Goal: Task Accomplishment & Management: Use online tool/utility

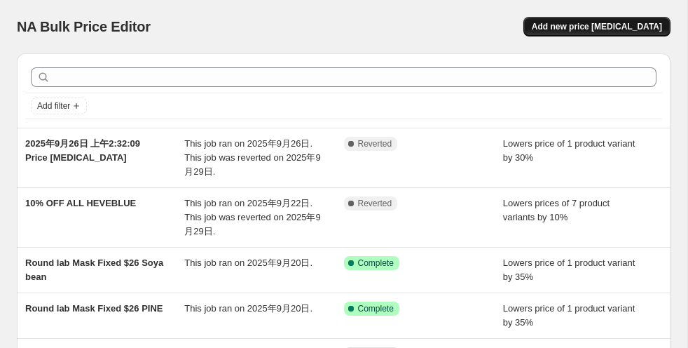
click at [586, 23] on span "Add new price [MEDICAL_DATA]" at bounding box center [597, 26] width 130 height 11
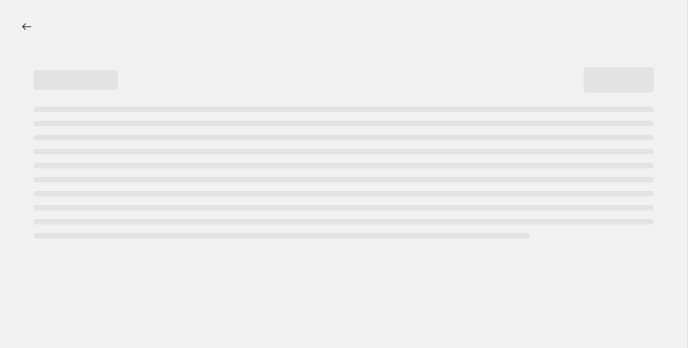
select select "percentage"
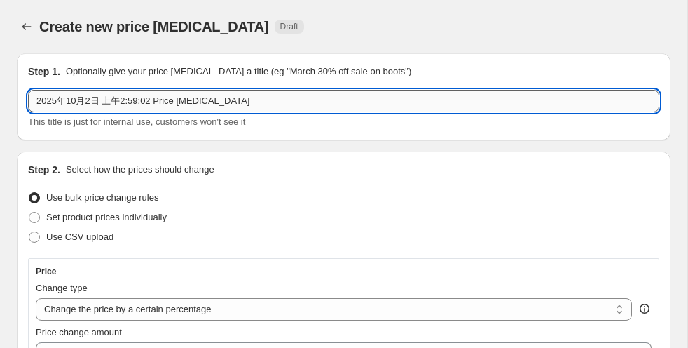
drag, startPoint x: 247, startPoint y: 99, endPoint x: 71, endPoint y: 99, distance: 175.2
paste input "Suncare upto 30% Off"
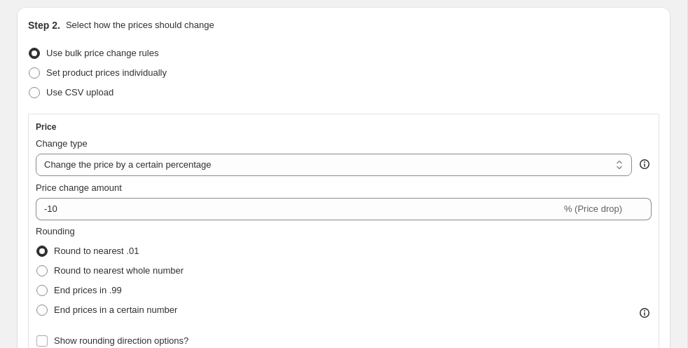
scroll to position [217, 0]
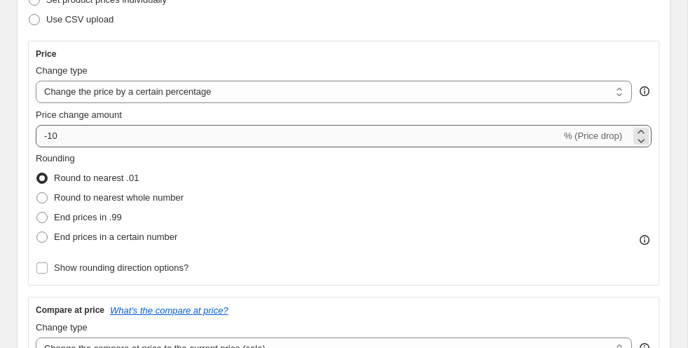
type input "Suncare upto 30% Off"
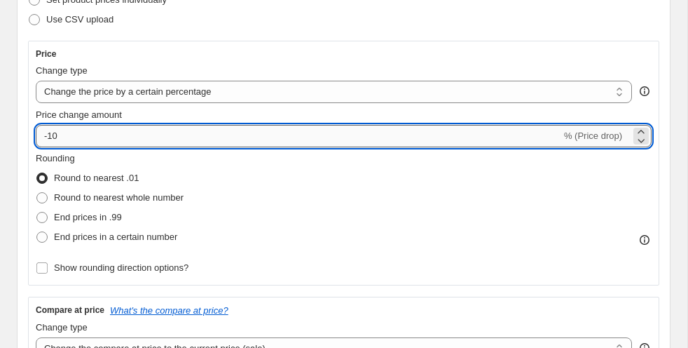
click at [137, 137] on input "-10" at bounding box center [298, 136] width 525 height 22
type input "-1"
type input "-30"
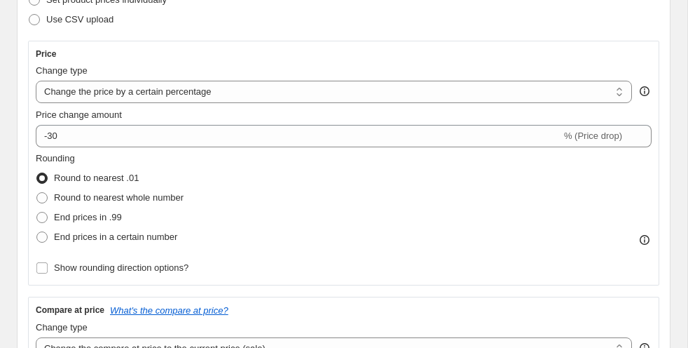
click at [301, 190] on div "Rounding Round to nearest .01 Round to nearest whole number End prices in .99 E…" at bounding box center [344, 198] width 616 height 95
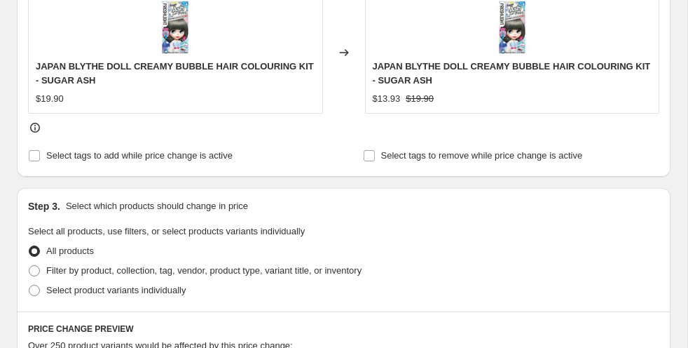
scroll to position [626, 0]
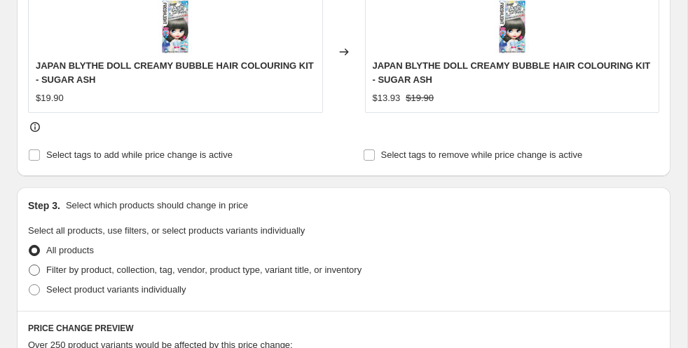
click at [39, 268] on span at bounding box center [34, 269] width 11 height 11
click at [29, 265] on input "Filter by product, collection, tag, vendor, product type, variant title, or inv…" at bounding box center [29, 264] width 1 height 1
radio input "true"
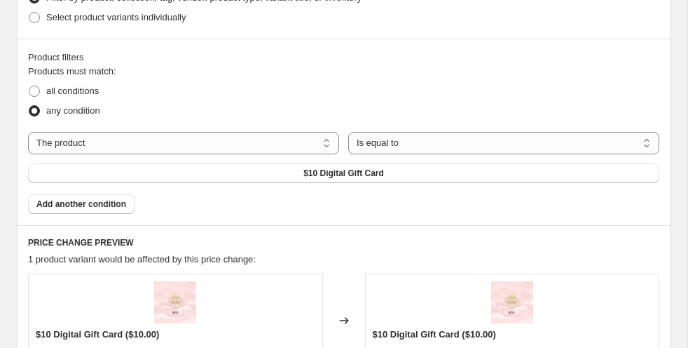
scroll to position [889, 0]
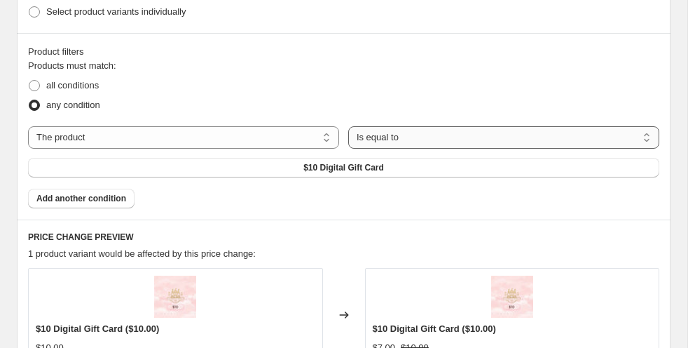
click at [439, 135] on select "Is equal to Is not equal to" at bounding box center [503, 137] width 311 height 22
click at [402, 167] on button "$10 Digital Gift Card" at bounding box center [343, 168] width 631 height 20
click at [389, 165] on button "$10 Digital Gift Card" at bounding box center [343, 168] width 631 height 20
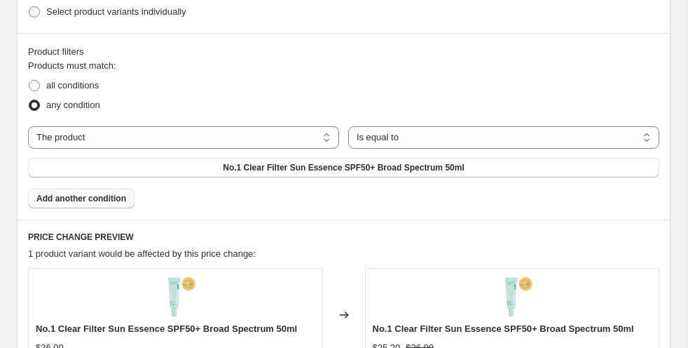
click at [91, 193] on span "Add another condition" at bounding box center [81, 198] width 90 height 11
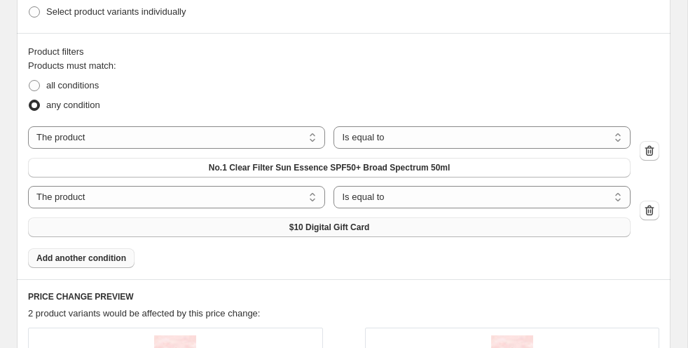
click at [310, 221] on span "$10 Digital Gift Card" at bounding box center [329, 226] width 81 height 11
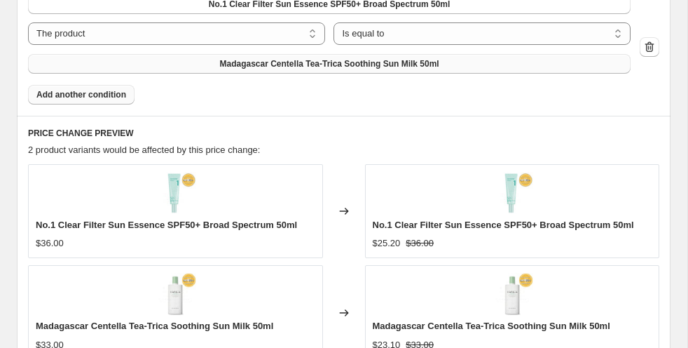
scroll to position [1076, 0]
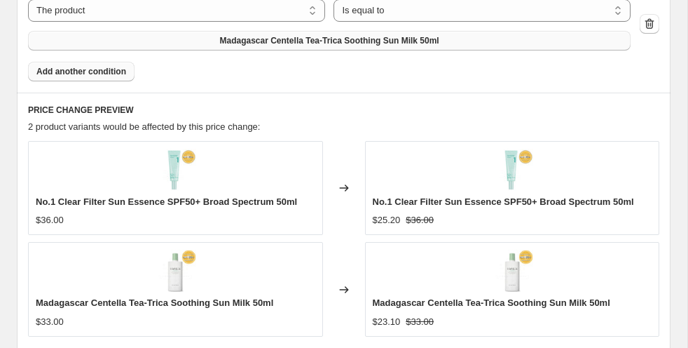
click at [112, 72] on span "Add another condition" at bounding box center [81, 71] width 90 height 11
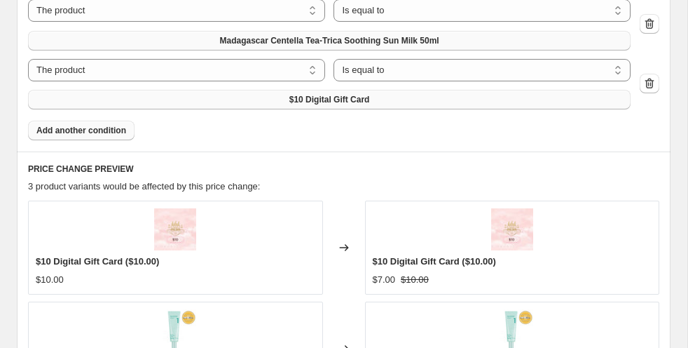
click at [277, 93] on button "$10 Digital Gift Card" at bounding box center [329, 100] width 603 height 20
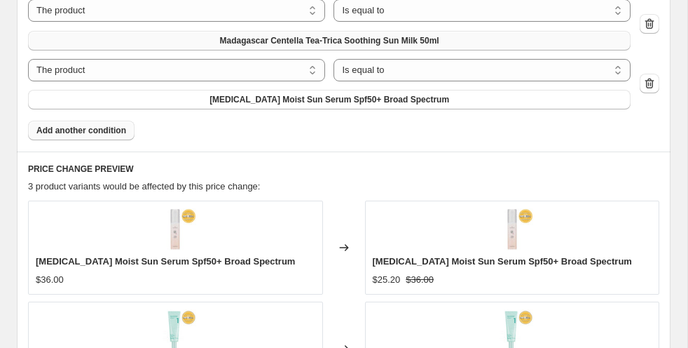
click at [93, 129] on span "Add another condition" at bounding box center [81, 130] width 90 height 11
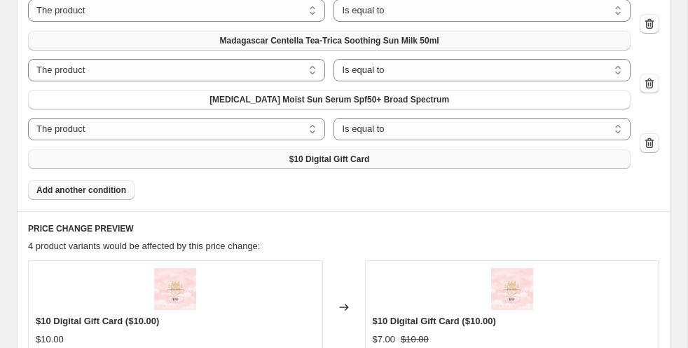
click at [181, 157] on button "$10 Digital Gift Card" at bounding box center [329, 159] width 603 height 20
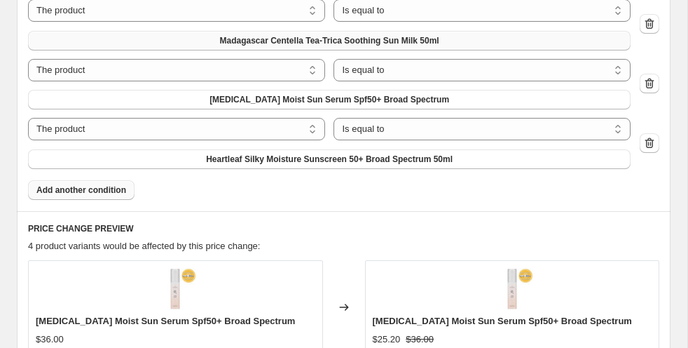
click at [128, 188] on button "Add another condition" at bounding box center [81, 190] width 106 height 20
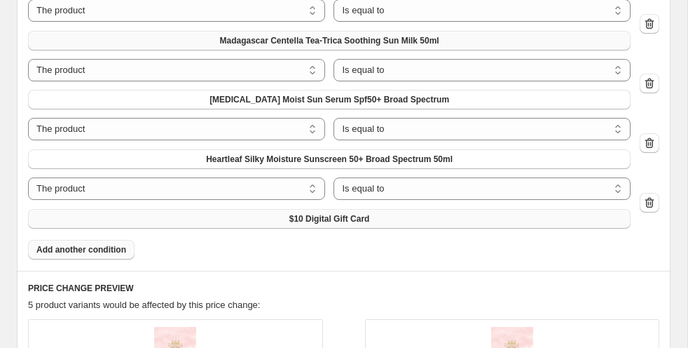
click at [287, 214] on button "$10 Digital Gift Card" at bounding box center [329, 219] width 603 height 20
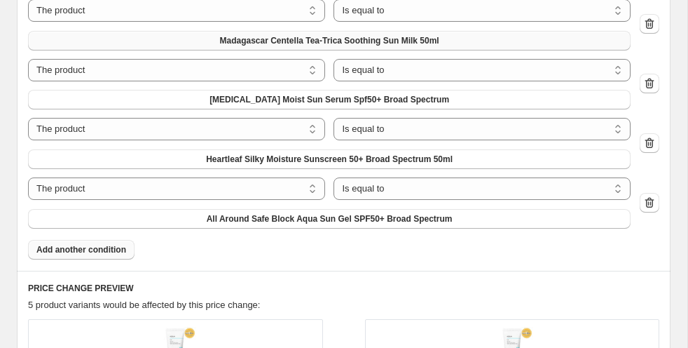
click at [108, 251] on span "Add another condition" at bounding box center [81, 249] width 90 height 11
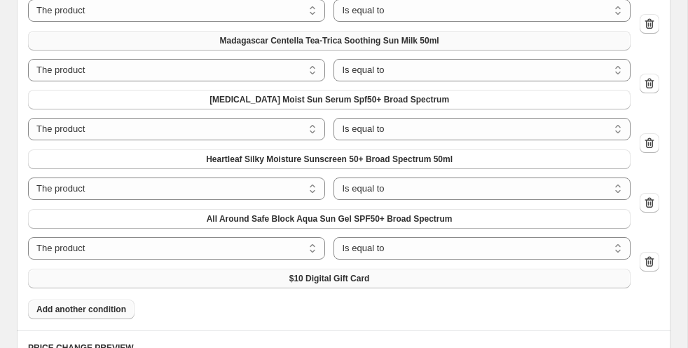
click at [336, 273] on span "$10 Digital Gift Card" at bounding box center [329, 278] width 81 height 11
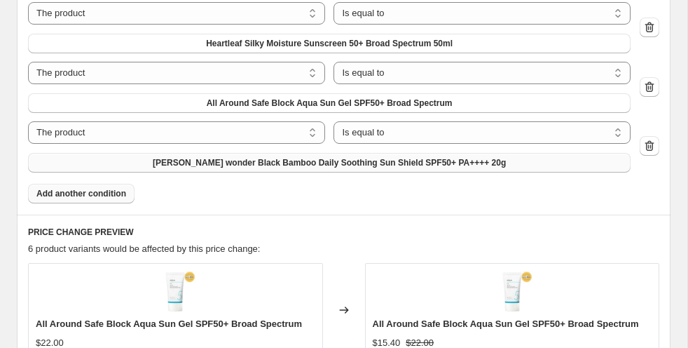
scroll to position [1192, 0]
click at [118, 195] on span "Add another condition" at bounding box center [81, 192] width 90 height 11
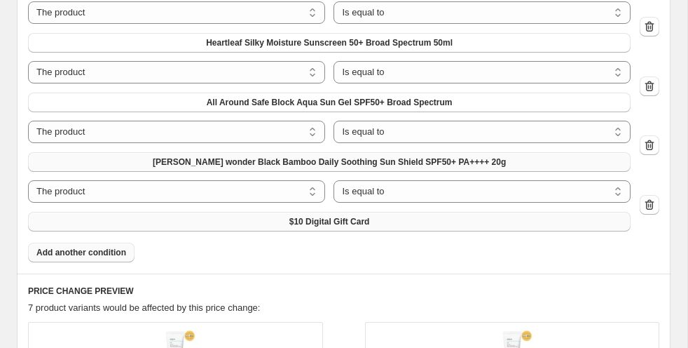
click at [248, 215] on button "$10 Digital Gift Card" at bounding box center [329, 222] width 603 height 20
click at [113, 250] on span "Add another condition" at bounding box center [81, 252] width 90 height 11
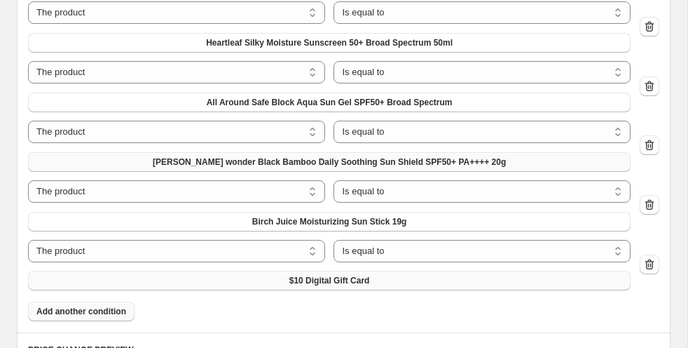
click at [332, 276] on span "$10 Digital Gift Card" at bounding box center [329, 280] width 81 height 11
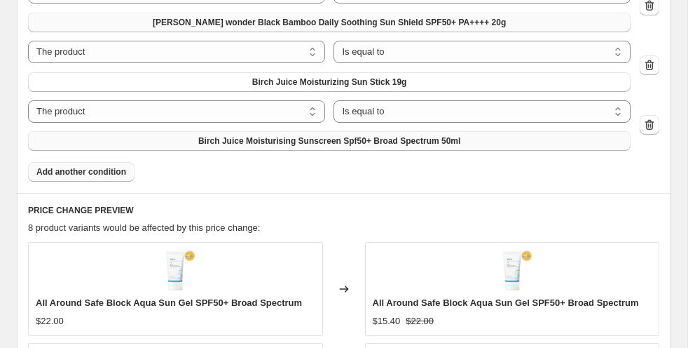
scroll to position [1333, 0]
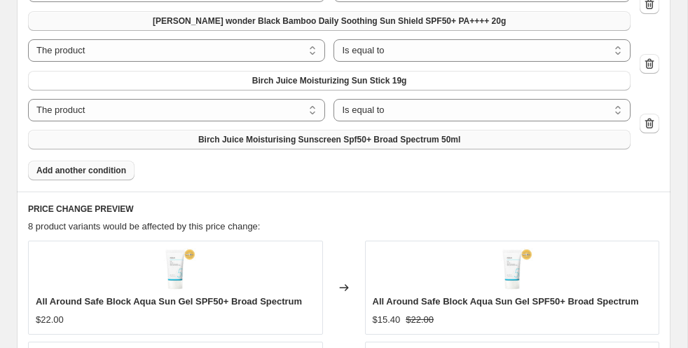
click at [116, 165] on span "Add another condition" at bounding box center [81, 170] width 90 height 11
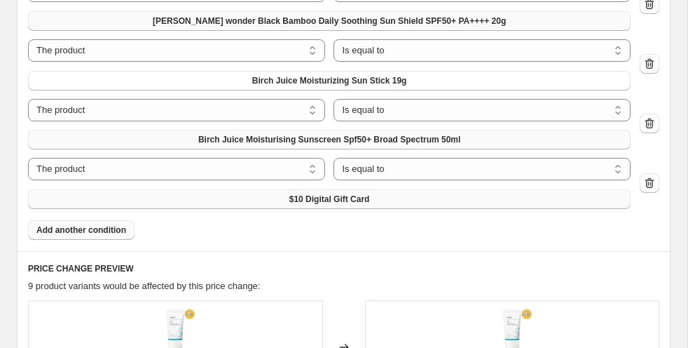
click at [275, 203] on button "$10 Digital Gift Card" at bounding box center [329, 199] width 603 height 20
click at [115, 226] on span "Add another condition" at bounding box center [81, 229] width 90 height 11
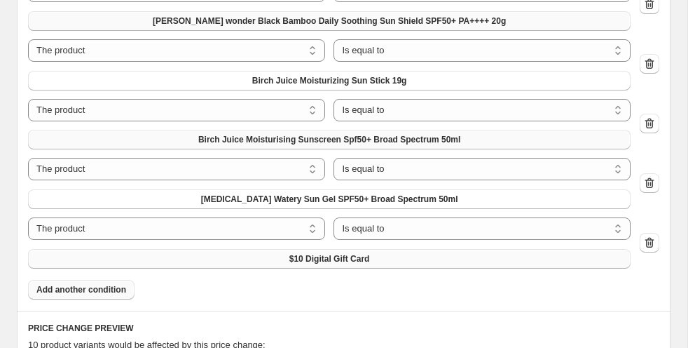
click at [316, 253] on span "$10 Digital Gift Card" at bounding box center [329, 258] width 81 height 11
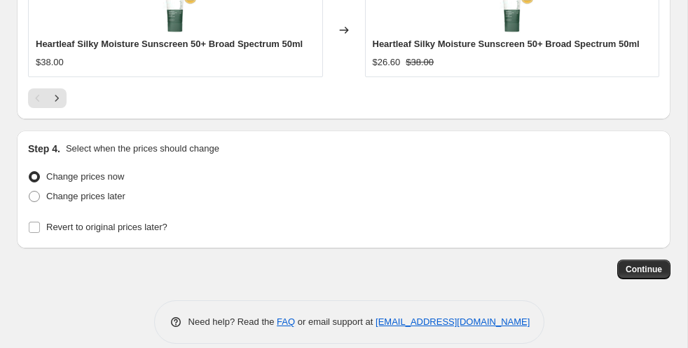
scroll to position [2129, 0]
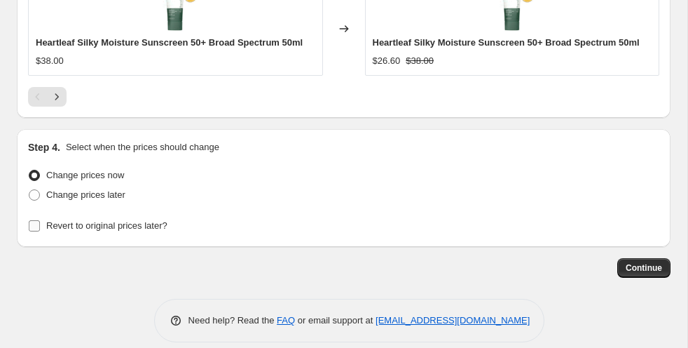
click at [39, 231] on input "Revert to original prices later?" at bounding box center [34, 225] width 11 height 11
checkbox input "true"
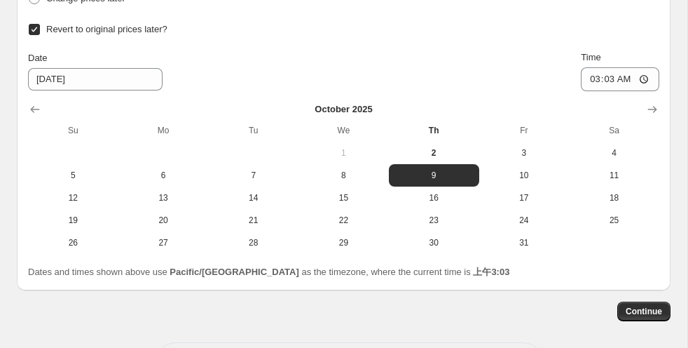
scroll to position [2332, 0]
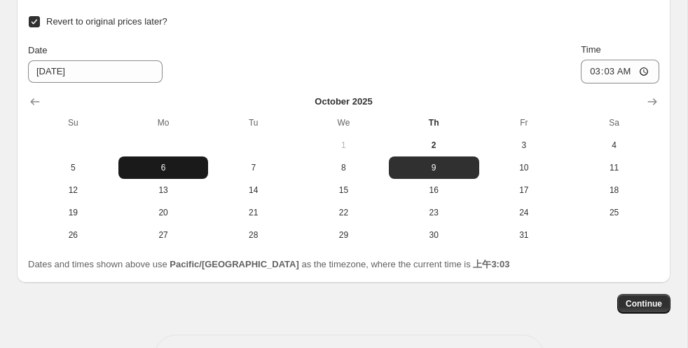
click at [171, 173] on span "6" at bounding box center [163, 167] width 79 height 11
type input "[DATE]"
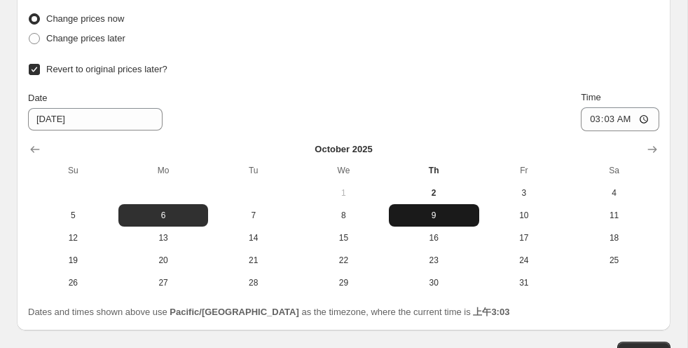
scroll to position [2274, 0]
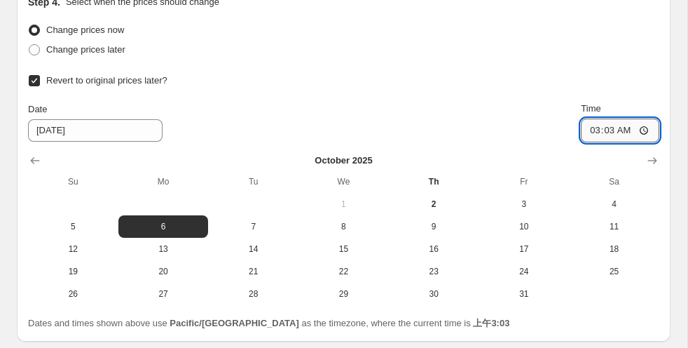
click at [642, 142] on input "03:03" at bounding box center [620, 130] width 78 height 24
click at [537, 115] on div "Date [DATE] Time 23:03" at bounding box center [343, 122] width 631 height 41
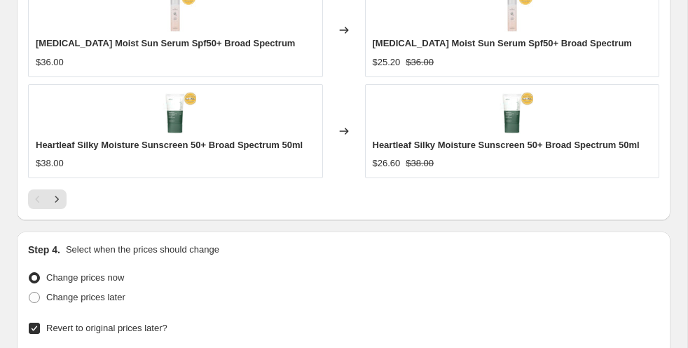
scroll to position [2042, 0]
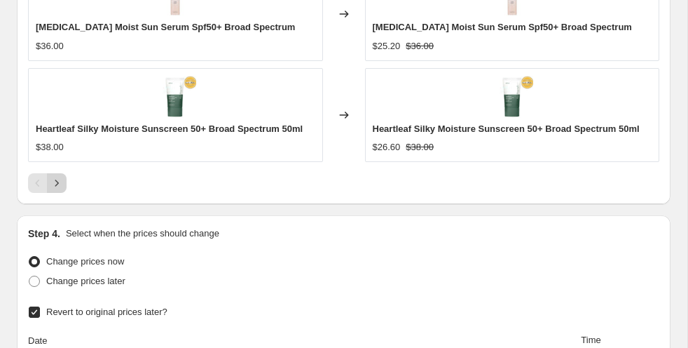
click at [62, 190] on icon "Next" at bounding box center [57, 183] width 14 height 14
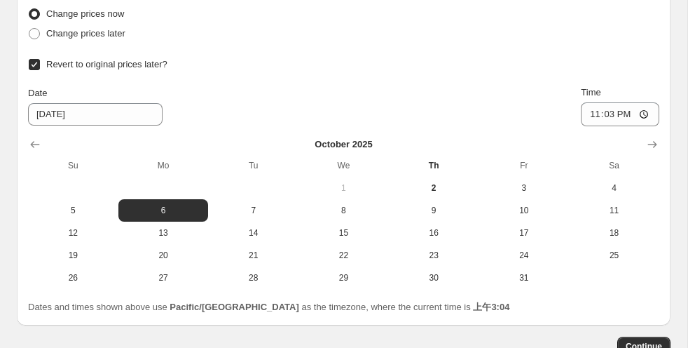
scroll to position [2288, 0]
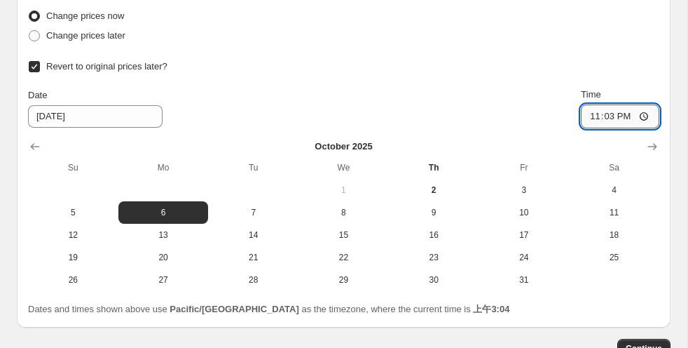
click at [641, 116] on input "23:03" at bounding box center [620, 116] width 78 height 24
type input "23:59"
click at [493, 113] on div "Date [DATE] Time 23:59" at bounding box center [343, 108] width 631 height 41
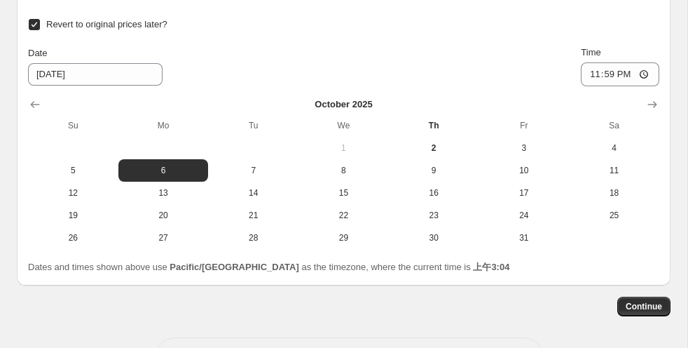
scroll to position [2329, 0]
click at [642, 303] on span "Continue" at bounding box center [644, 306] width 36 height 11
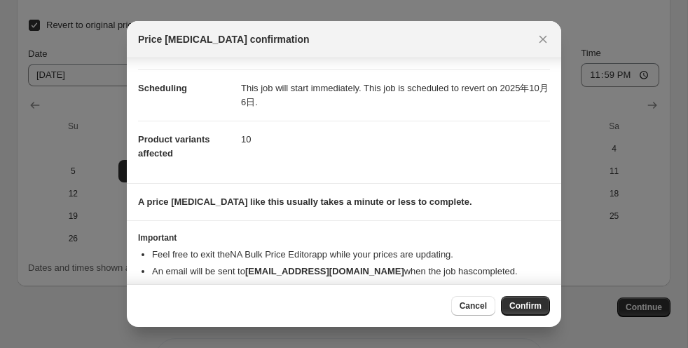
scroll to position [126, 0]
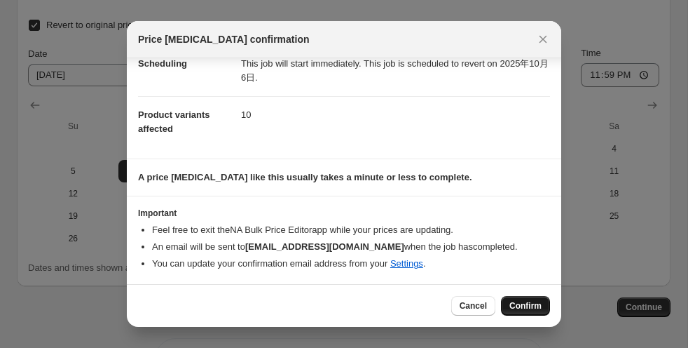
click at [519, 305] on span "Confirm" at bounding box center [525, 305] width 32 height 11
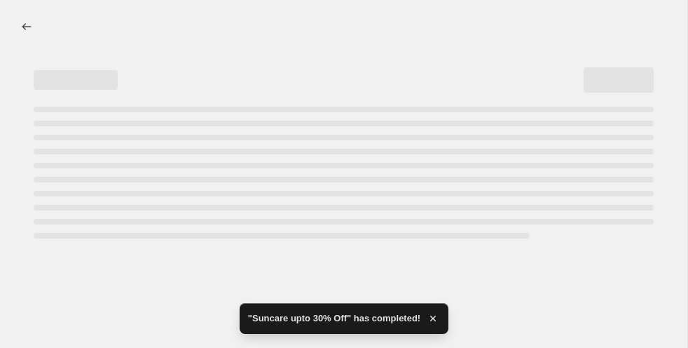
select select "percentage"
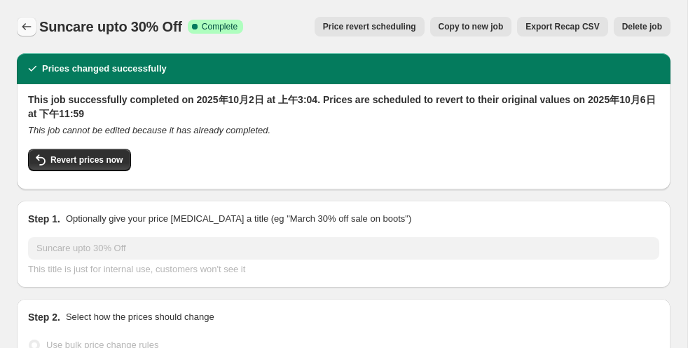
click at [23, 28] on icon "Price change jobs" at bounding box center [26, 26] width 9 height 7
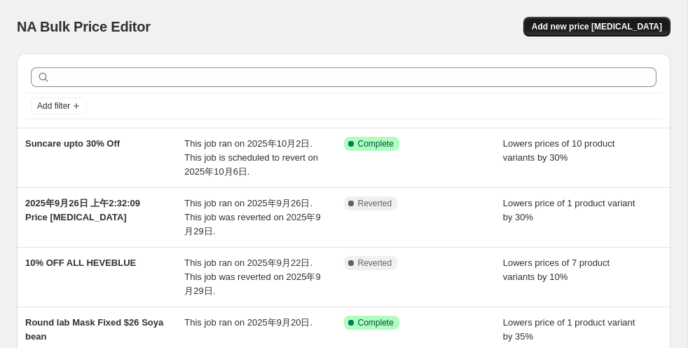
click at [579, 28] on span "Add new price [MEDICAL_DATA]" at bounding box center [597, 26] width 130 height 11
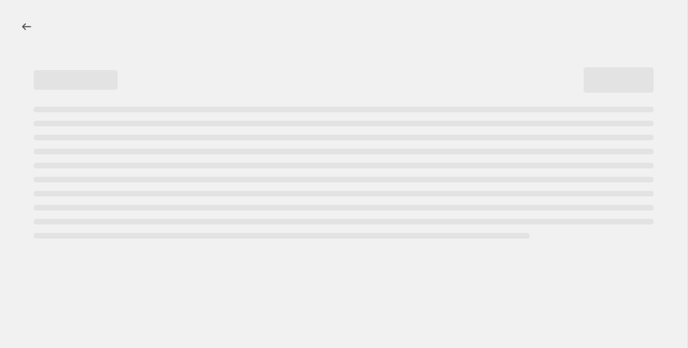
select select "percentage"
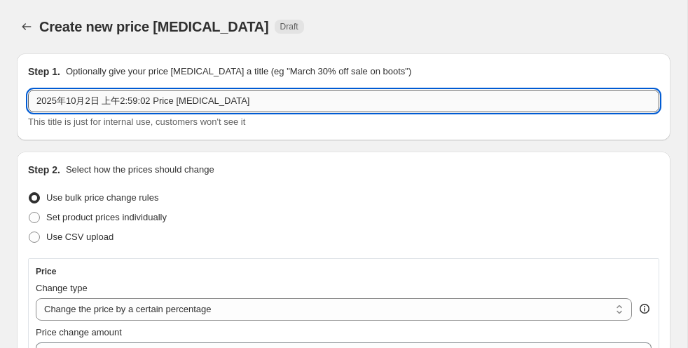
click at [149, 97] on input "2025年10月2日 上午2:59:02 Price [MEDICAL_DATA]" at bounding box center [343, 101] width 631 height 22
paste input "Sunscare Upto 30% off-20"
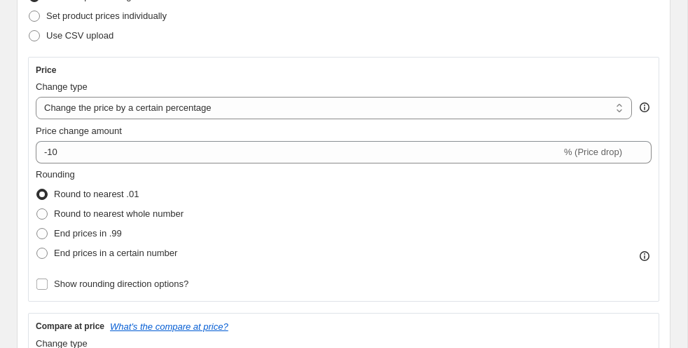
scroll to position [204, 0]
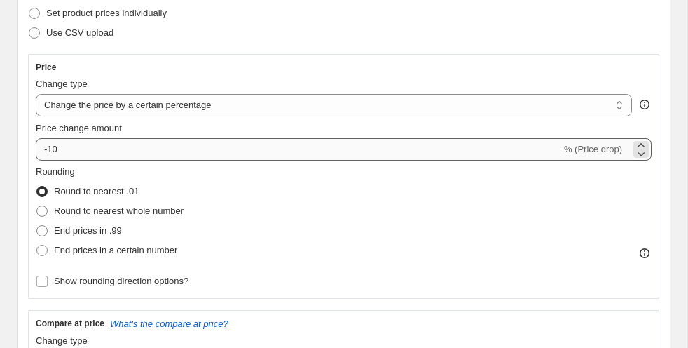
type input "Sunscare Upto 30% off-20"
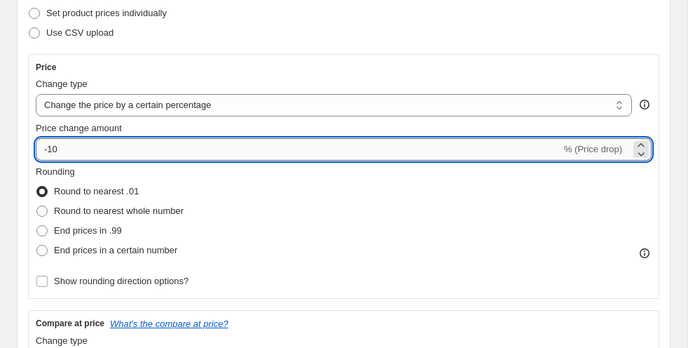
click at [81, 149] on input "-10" at bounding box center [298, 149] width 525 height 22
type input "-1"
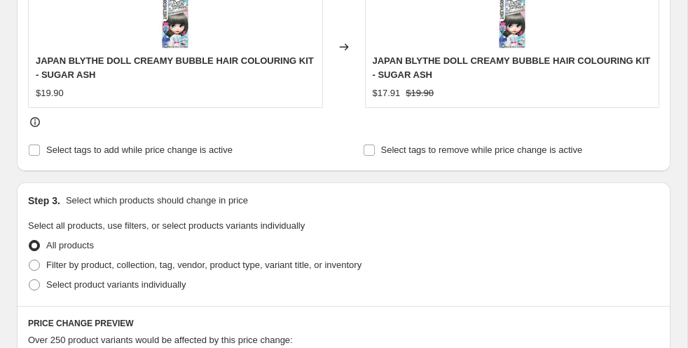
scroll to position [645, 0]
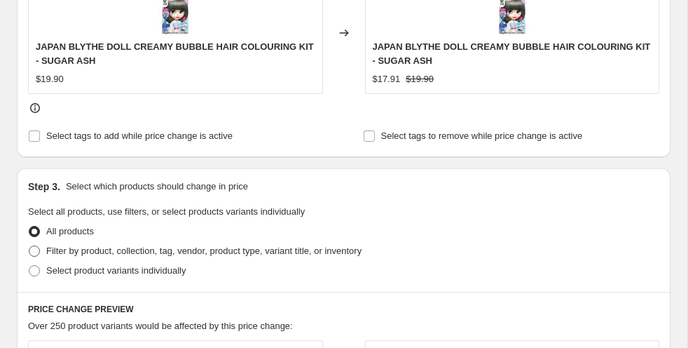
type input "-20"
click at [41, 247] on label "Filter by product, collection, tag, vendor, product type, variant title, or inv…" at bounding box center [195, 251] width 334 height 20
click at [29, 246] on input "Filter by product, collection, tag, vendor, product type, variant title, or inv…" at bounding box center [29, 245] width 1 height 1
radio input "true"
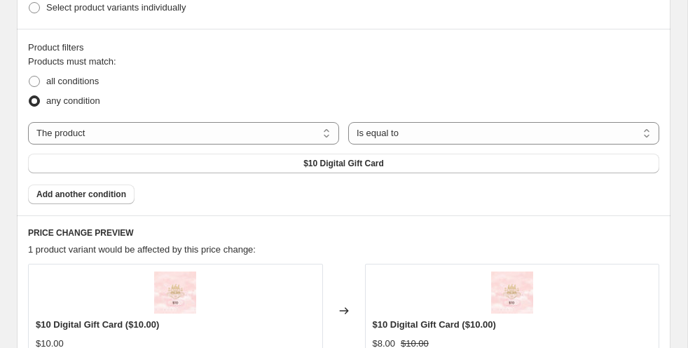
scroll to position [894, 0]
click at [368, 158] on span "$10 Digital Gift Card" at bounding box center [343, 162] width 81 height 11
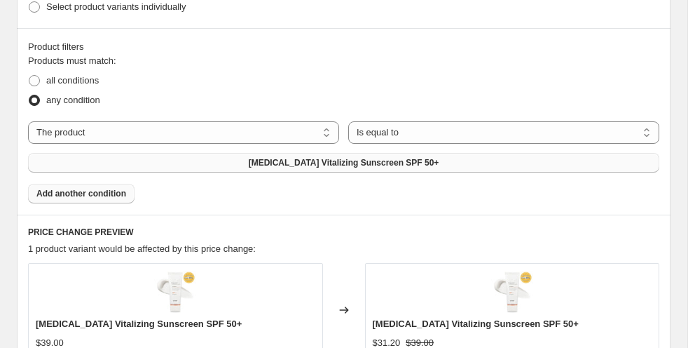
click at [106, 189] on span "Add another condition" at bounding box center [81, 193] width 90 height 11
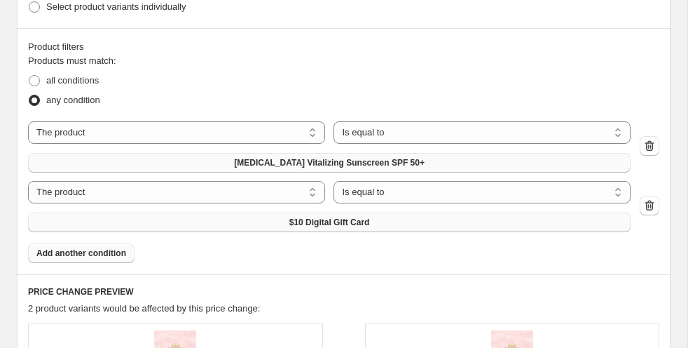
click at [369, 217] on span "$10 Digital Gift Card" at bounding box center [329, 222] width 81 height 11
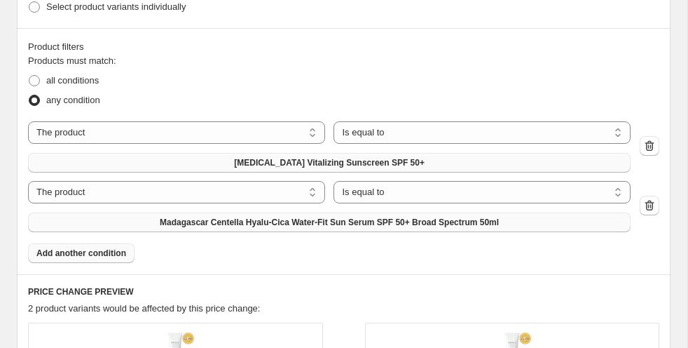
click at [104, 251] on span "Add another condition" at bounding box center [81, 252] width 90 height 11
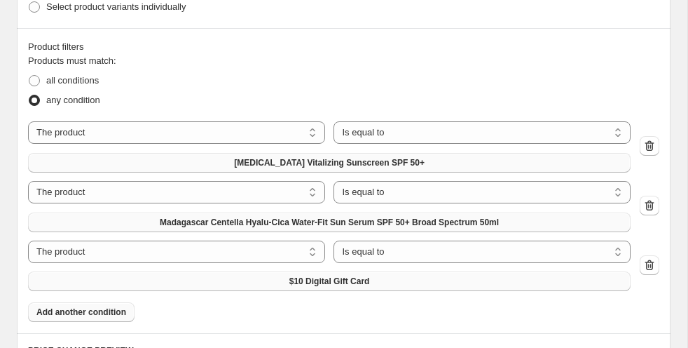
click at [305, 275] on span "$10 Digital Gift Card" at bounding box center [329, 280] width 81 height 11
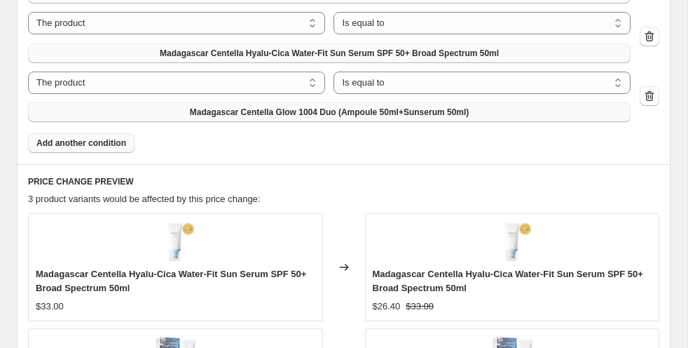
click at [128, 148] on button "Add another condition" at bounding box center [81, 143] width 106 height 20
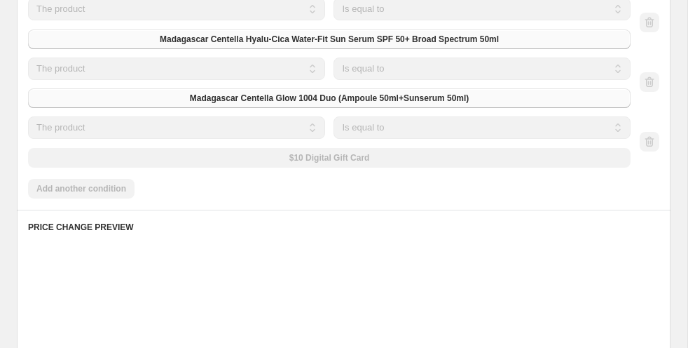
scroll to position [1063, 0]
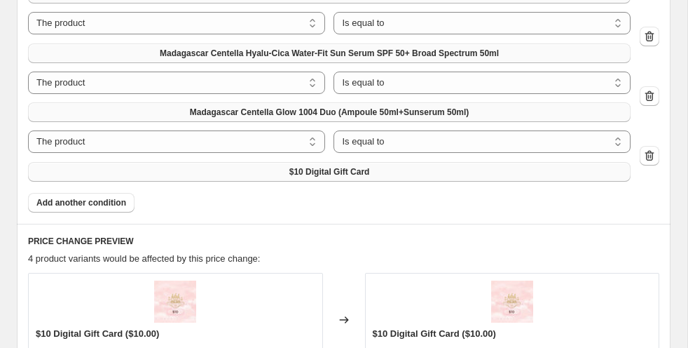
click at [350, 176] on span "$10 Digital Gift Card" at bounding box center [329, 171] width 81 height 11
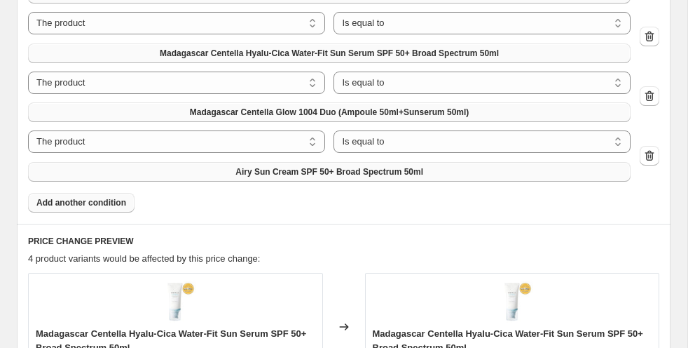
click at [111, 201] on span "Add another condition" at bounding box center [81, 202] width 90 height 11
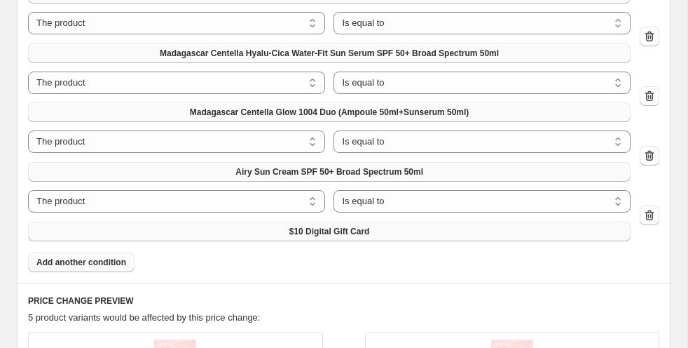
click at [321, 233] on span "$10 Digital Gift Card" at bounding box center [329, 231] width 81 height 11
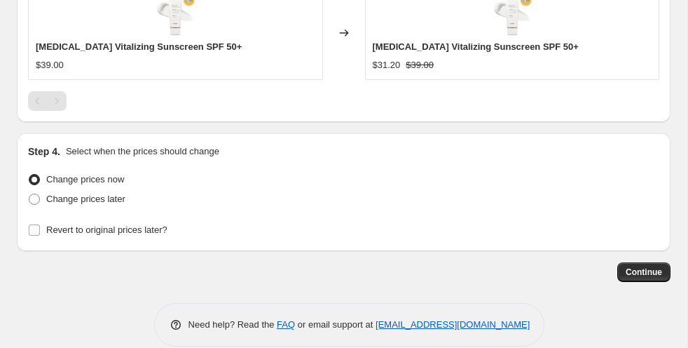
scroll to position [1874, 0]
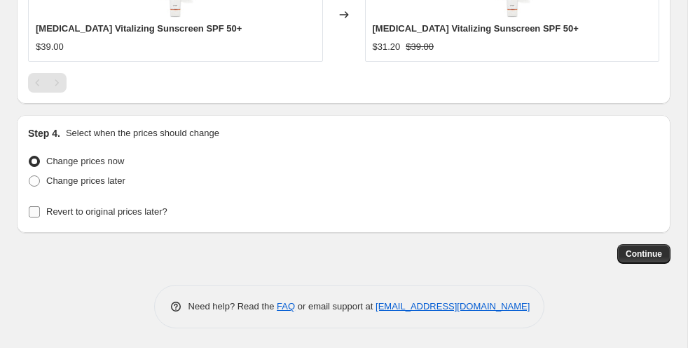
click at [33, 210] on input "Revert to original prices later?" at bounding box center [34, 211] width 11 height 11
checkbox input "true"
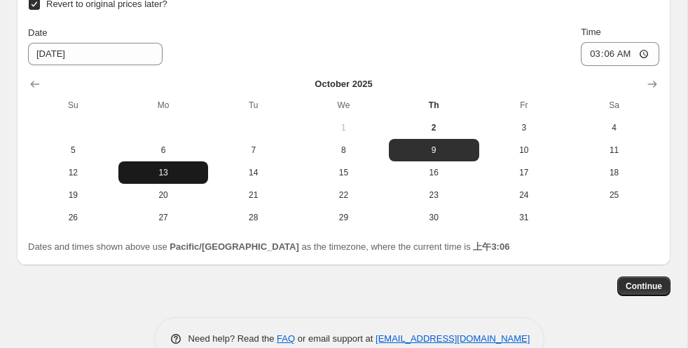
scroll to position [2084, 0]
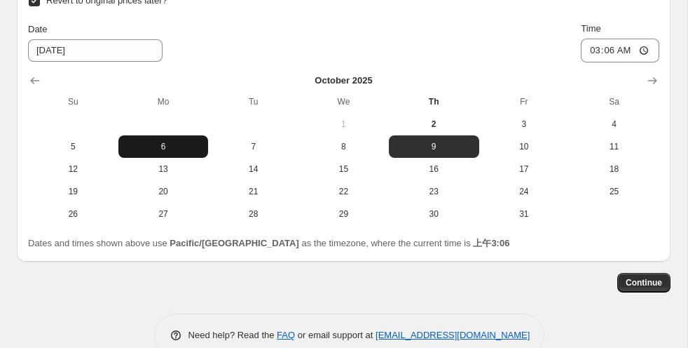
click at [177, 148] on span "6" at bounding box center [163, 146] width 79 height 11
type input "[DATE]"
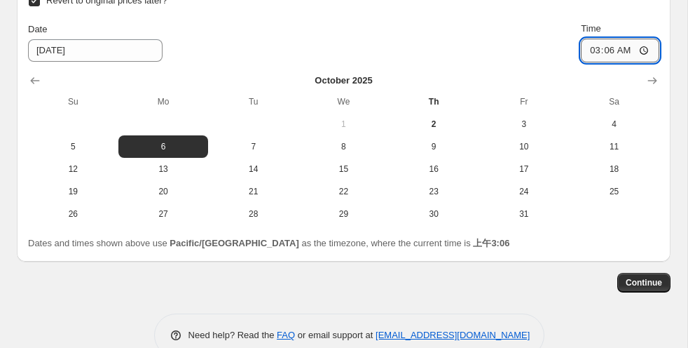
click at [647, 50] on input "03:06" at bounding box center [620, 51] width 78 height 24
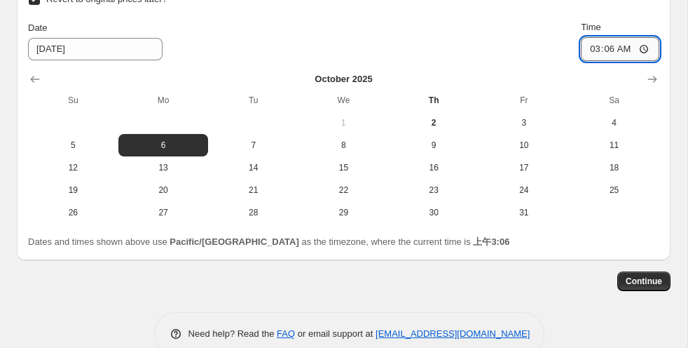
click at [646, 48] on input "03:06" at bounding box center [620, 49] width 78 height 24
type input "23:59"
click at [526, 64] on div "[DATE] Su Mo Tu We Th Fr Sa 1 2 3 4 5 6 7 8 9 10 11 12 13 14 15 16 17 18 19 20 …" at bounding box center [338, 142] width 642 height 163
click at [651, 278] on span "Continue" at bounding box center [644, 280] width 36 height 11
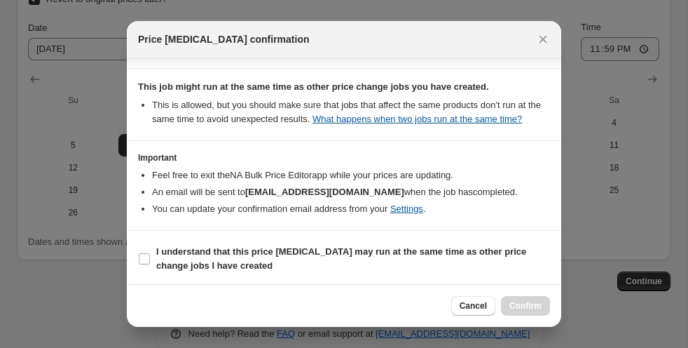
scroll to position [269, 0]
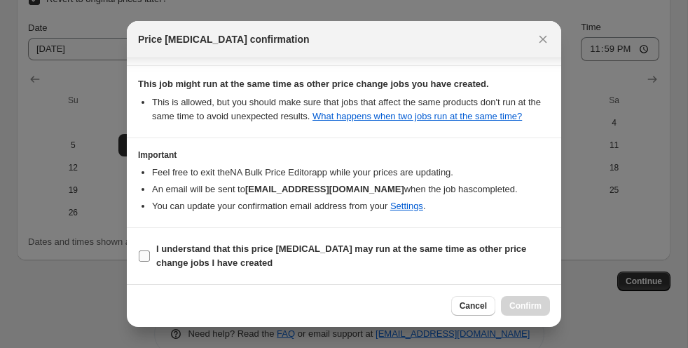
click at [144, 254] on input "I understand that this price [MEDICAL_DATA] may run at the same time as other p…" at bounding box center [144, 255] width 11 height 11
checkbox input "true"
click at [530, 299] on button "Confirm" at bounding box center [525, 306] width 49 height 20
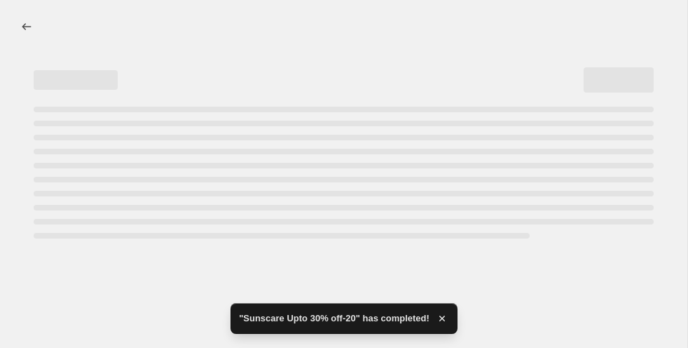
select select "percentage"
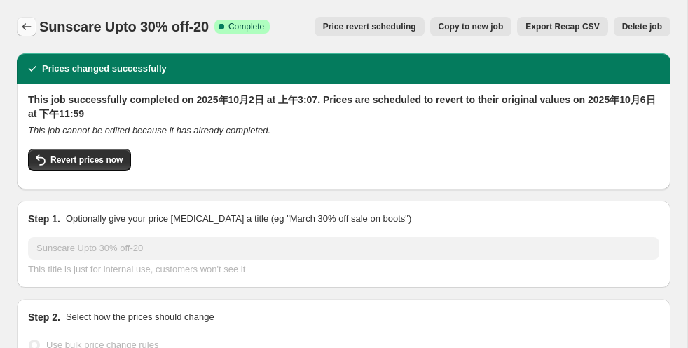
click at [30, 26] on icon "Price change jobs" at bounding box center [27, 27] width 14 height 14
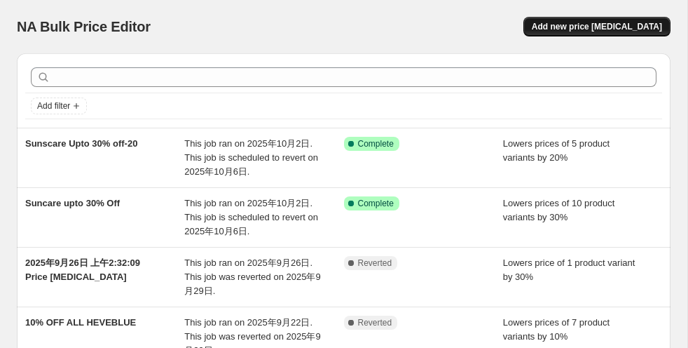
click at [611, 20] on button "Add new price [MEDICAL_DATA]" at bounding box center [596, 27] width 147 height 20
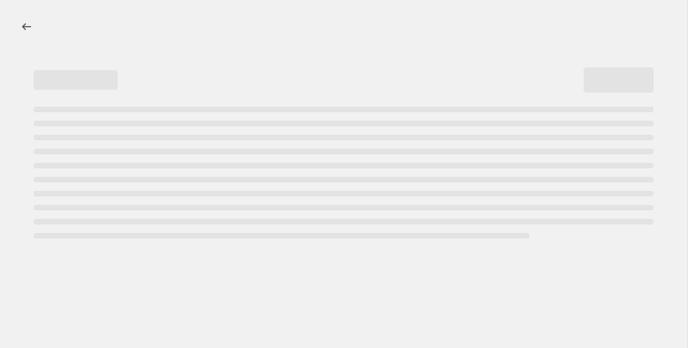
select select "percentage"
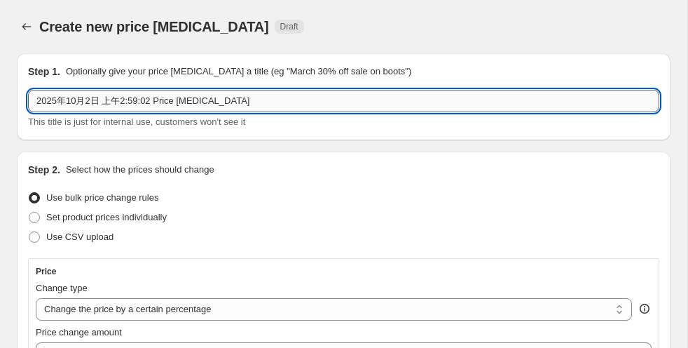
drag, startPoint x: 247, startPoint y: 100, endPoint x: 81, endPoint y: 107, distance: 166.2
click at [19, 95] on div "Step 1. Optionally give your price [MEDICAL_DATA] a title (eg "March 30% off sa…" at bounding box center [344, 96] width 654 height 87
paste input "Suncreen Upto 30%off-5"
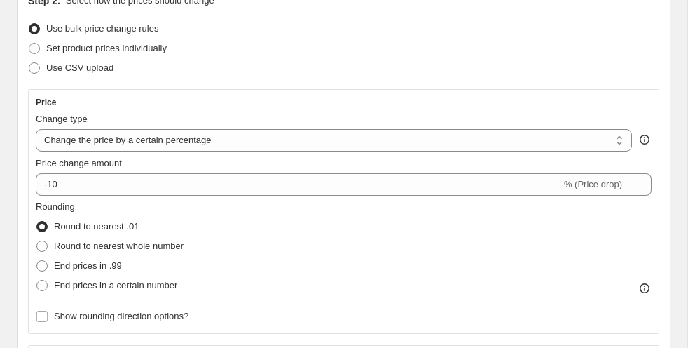
scroll to position [196, 0]
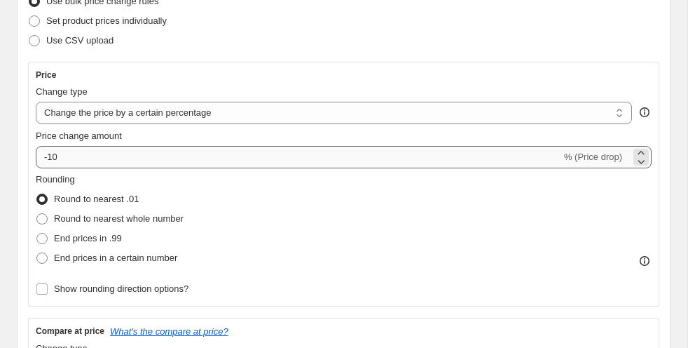
type input "Suncreen Upto 30%off-5"
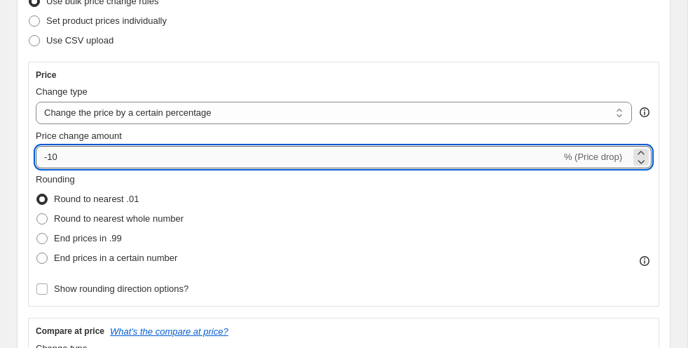
click at [114, 153] on input "-10" at bounding box center [298, 157] width 525 height 22
type input "-1"
type input "-5"
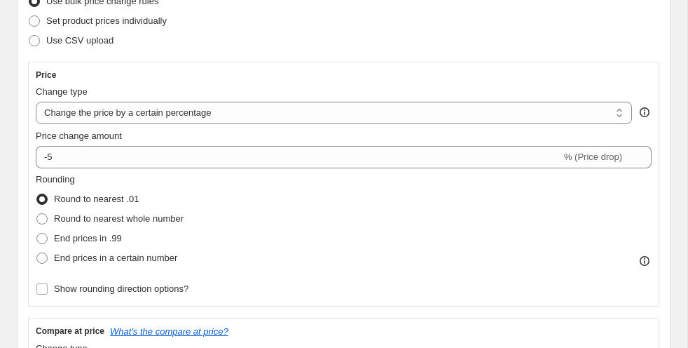
click at [306, 207] on div "Rounding Round to nearest .01 Round to nearest whole number End prices in .99 E…" at bounding box center [344, 219] width 616 height 95
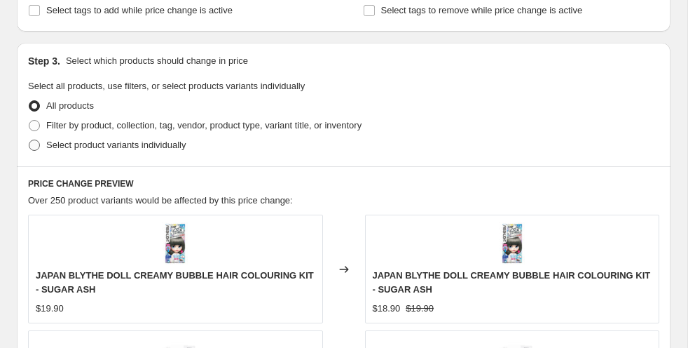
scroll to position [774, 0]
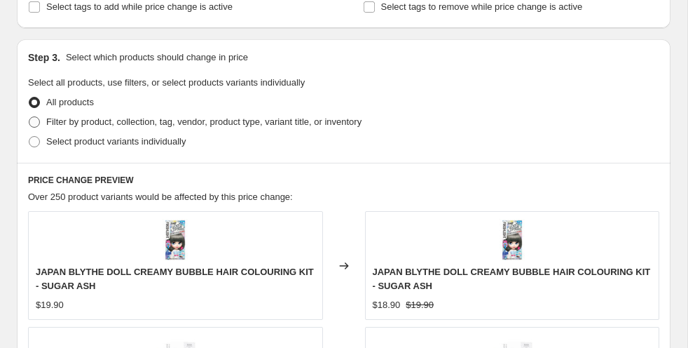
click at [43, 121] on label "Filter by product, collection, tag, vendor, product type, variant title, or inv…" at bounding box center [195, 122] width 334 height 20
click at [29, 117] on input "Filter by product, collection, tag, vendor, product type, variant title, or inv…" at bounding box center [29, 116] width 1 height 1
radio input "true"
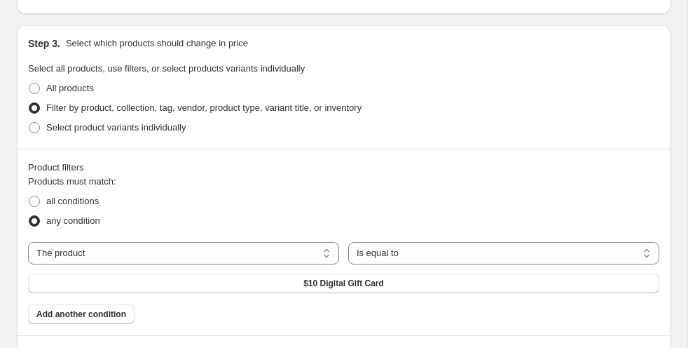
scroll to position [840, 0]
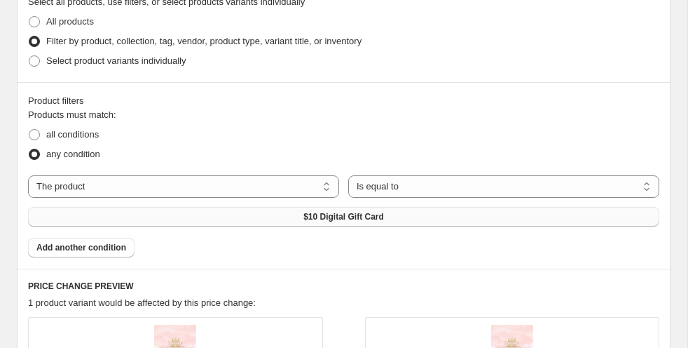
click at [290, 216] on button "$10 Digital Gift Card" at bounding box center [343, 217] width 631 height 20
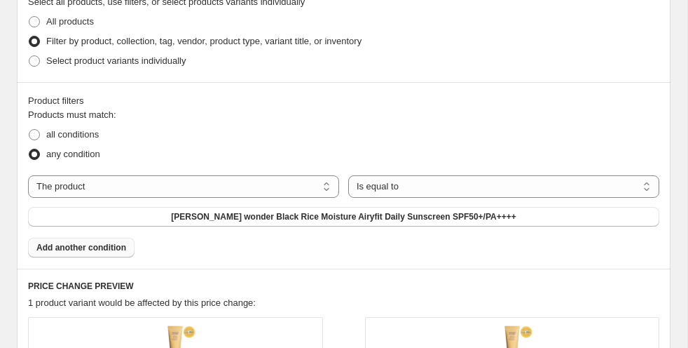
click at [121, 245] on span "Add another condition" at bounding box center [81, 247] width 90 height 11
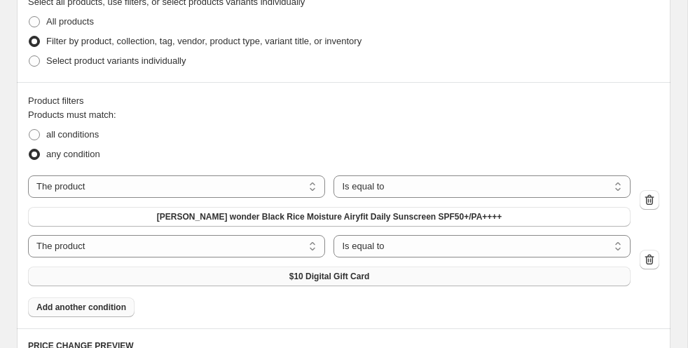
click at [357, 273] on span "$10 Digital Gift Card" at bounding box center [329, 275] width 81 height 11
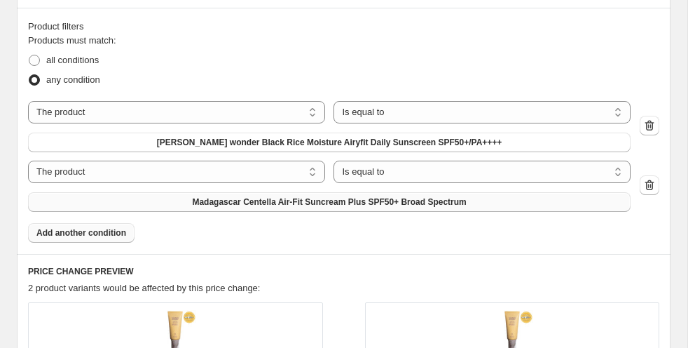
click at [118, 227] on span "Add another condition" at bounding box center [81, 232] width 90 height 11
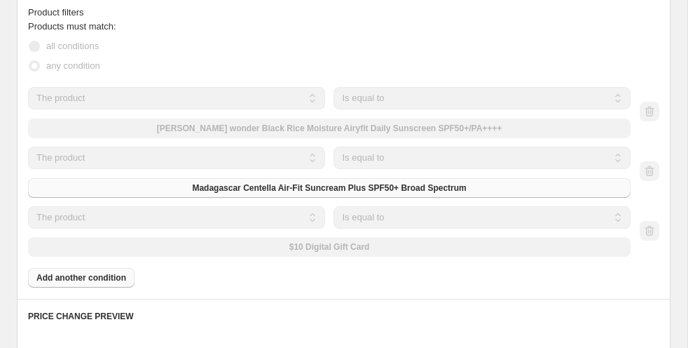
scroll to position [914, 0]
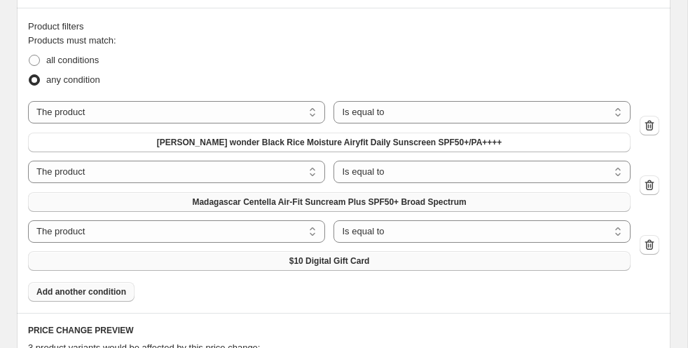
click at [323, 254] on button "$10 Digital Gift Card" at bounding box center [329, 261] width 603 height 20
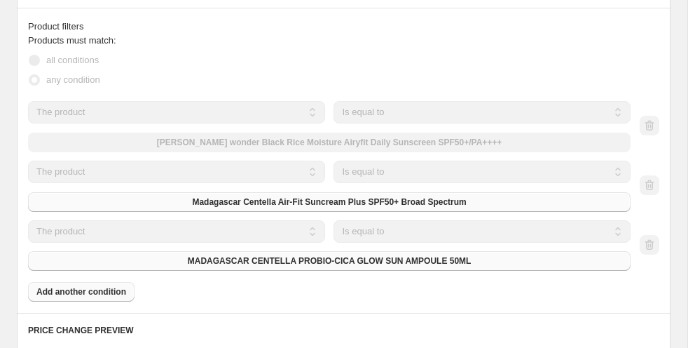
scroll to position [928, 0]
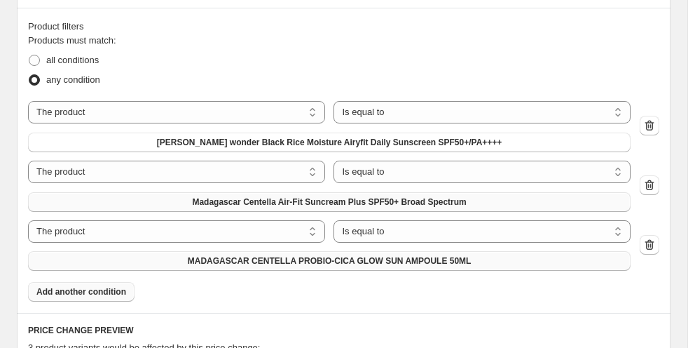
click at [114, 284] on button "Add another condition" at bounding box center [81, 292] width 106 height 20
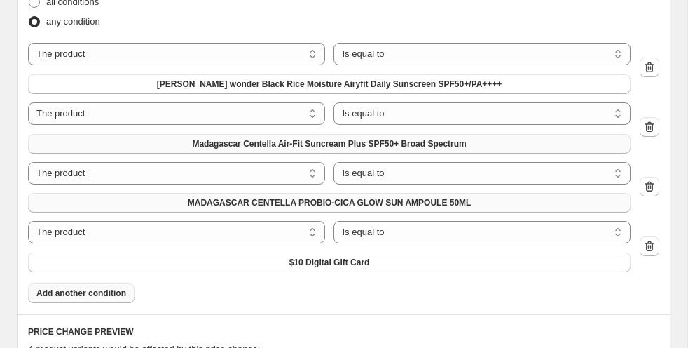
scroll to position [991, 0]
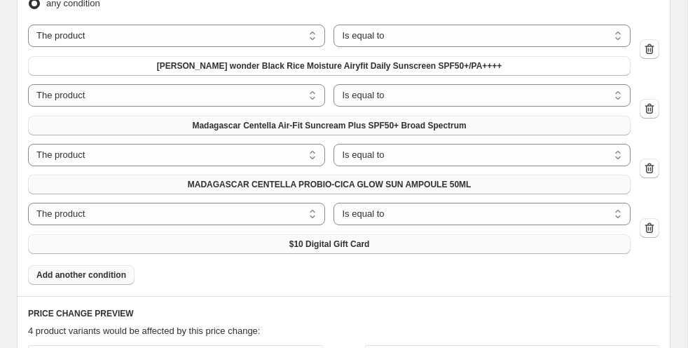
click at [343, 245] on span "$10 Digital Gift Card" at bounding box center [329, 243] width 81 height 11
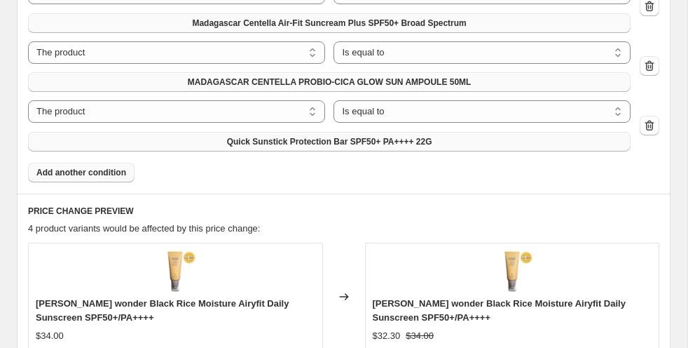
click at [107, 179] on button "Add another condition" at bounding box center [81, 173] width 106 height 20
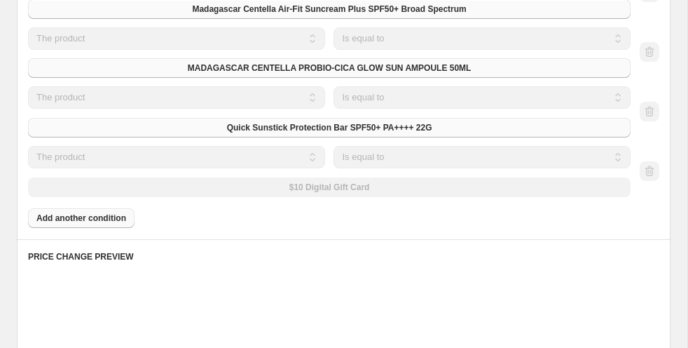
scroll to position [1093, 0]
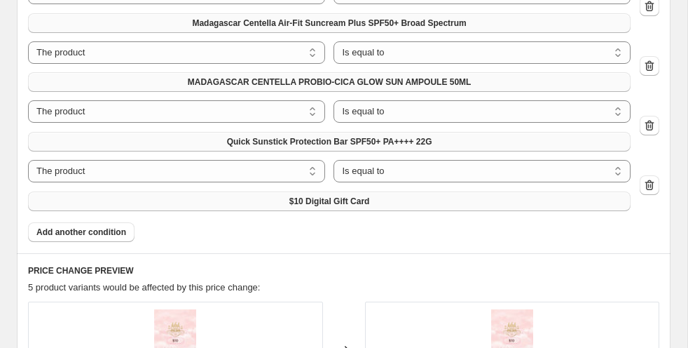
click at [362, 196] on span "$10 Digital Gift Card" at bounding box center [329, 200] width 81 height 11
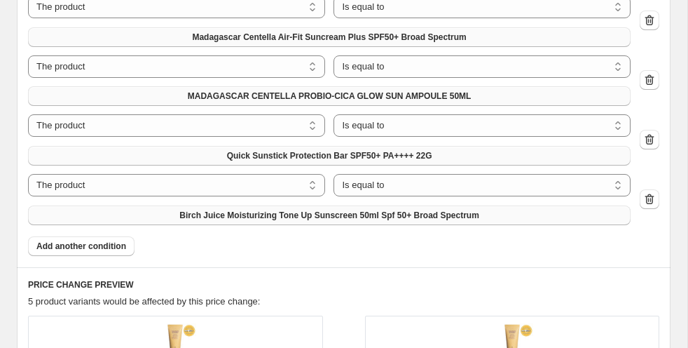
scroll to position [1107, 0]
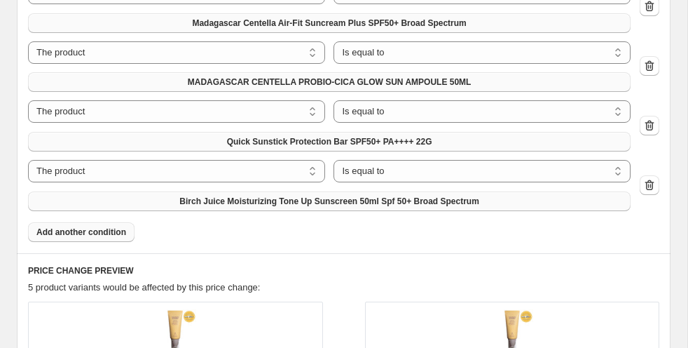
click at [109, 232] on span "Add another condition" at bounding box center [81, 231] width 90 height 11
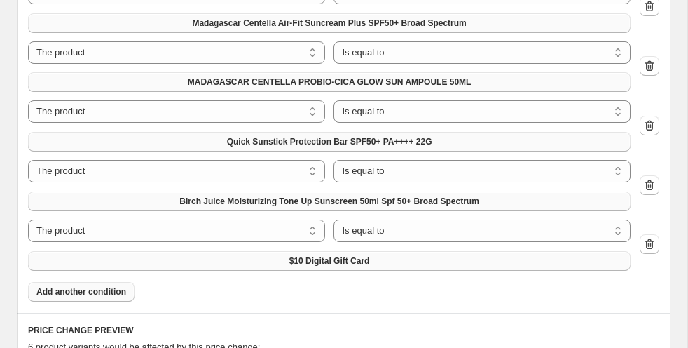
click at [296, 253] on button "$10 Digital Gift Card" at bounding box center [329, 261] width 603 height 20
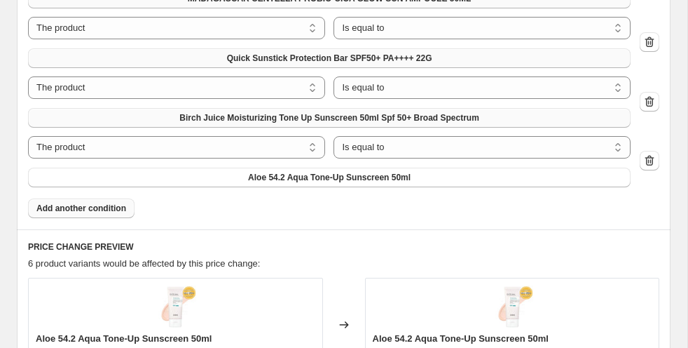
scroll to position [1180, 0]
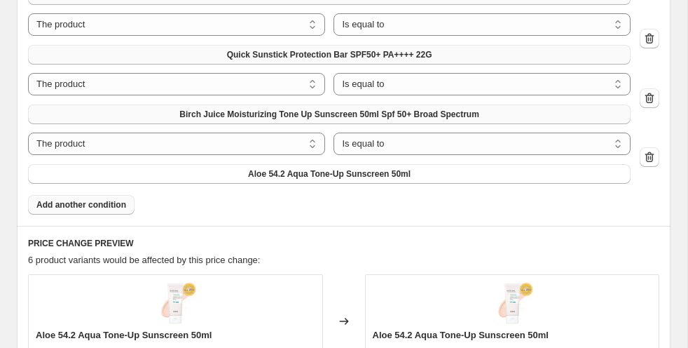
click at [102, 206] on span "Add another condition" at bounding box center [81, 204] width 90 height 11
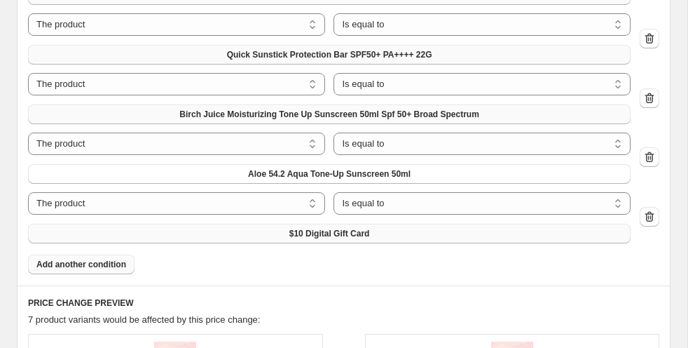
click at [278, 224] on button "$10 Digital Gift Card" at bounding box center [329, 234] width 603 height 20
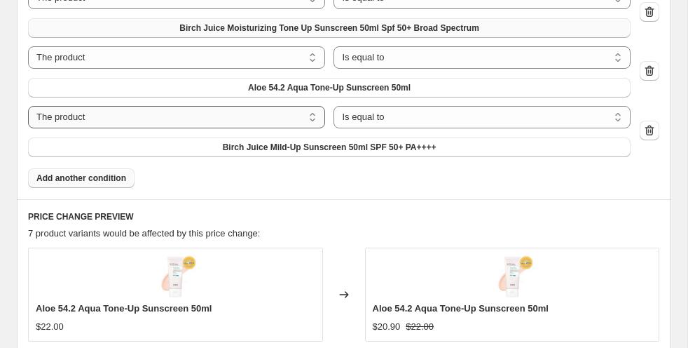
scroll to position [1268, 0]
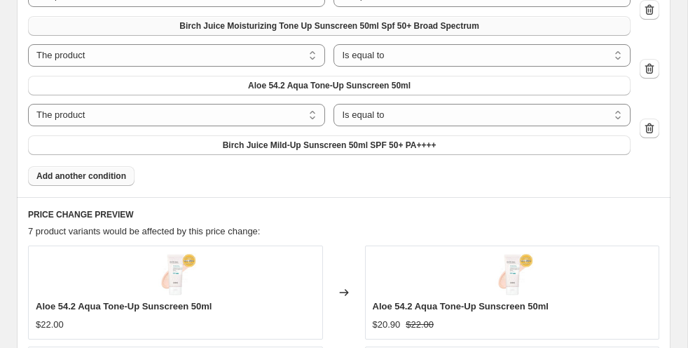
click at [118, 176] on span "Add another condition" at bounding box center [81, 175] width 90 height 11
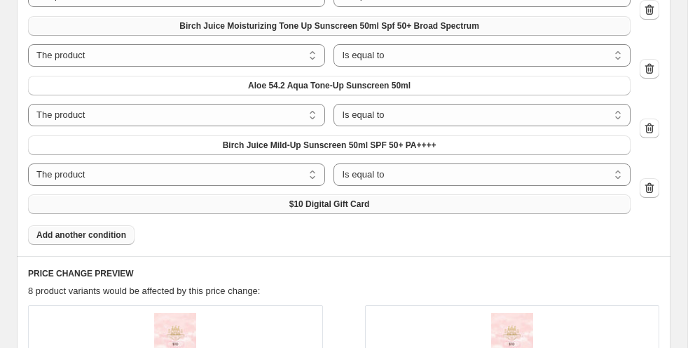
click at [304, 205] on span "$10 Digital Gift Card" at bounding box center [329, 203] width 81 height 11
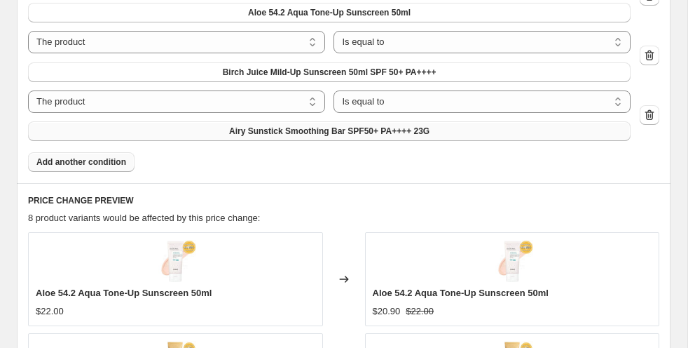
scroll to position [1344, 0]
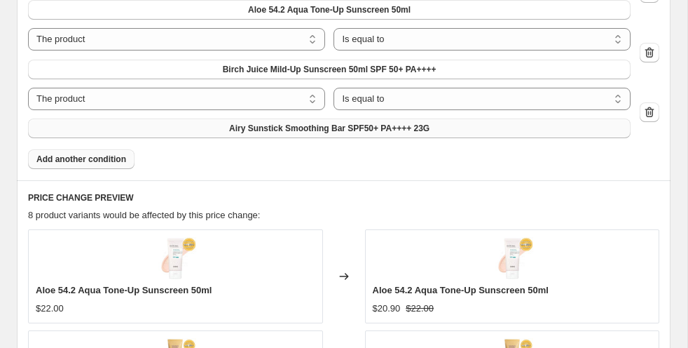
click at [105, 156] on span "Add another condition" at bounding box center [81, 158] width 90 height 11
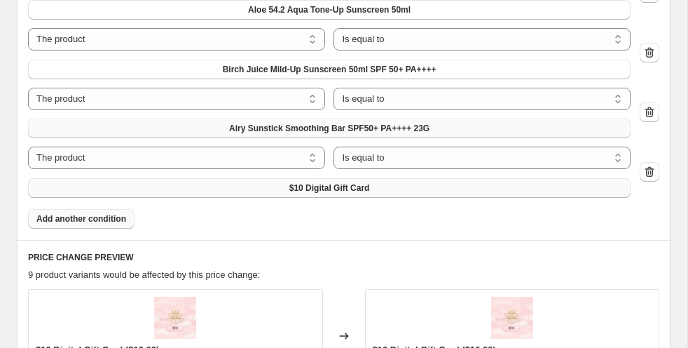
click at [238, 181] on button "$10 Digital Gift Card" at bounding box center [329, 188] width 603 height 20
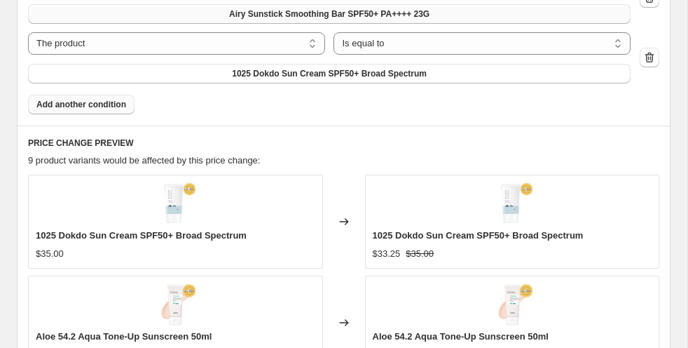
scroll to position [1485, 0]
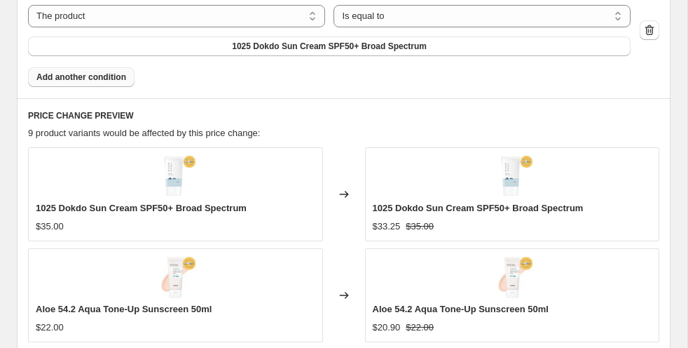
click at [106, 75] on span "Add another condition" at bounding box center [81, 76] width 90 height 11
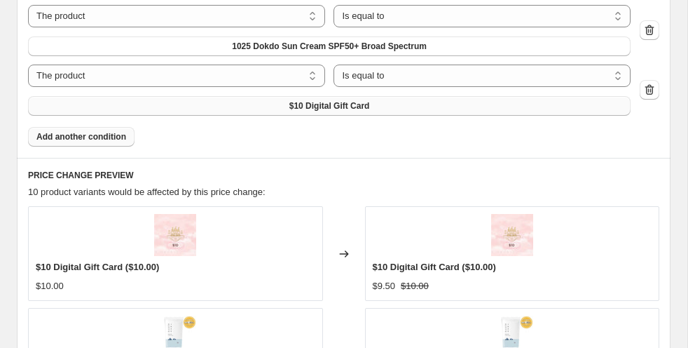
click at [259, 105] on button "$10 Digital Gift Card" at bounding box center [329, 106] width 603 height 20
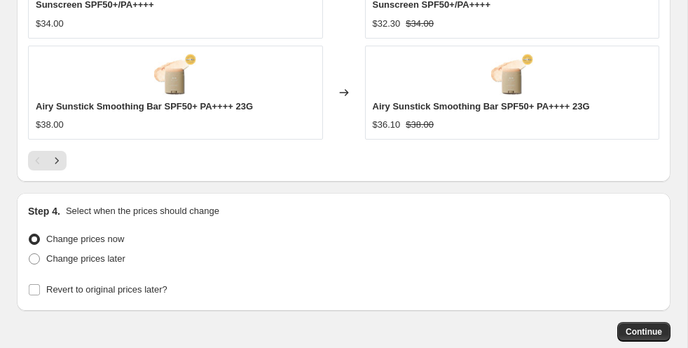
scroll to position [2080, 0]
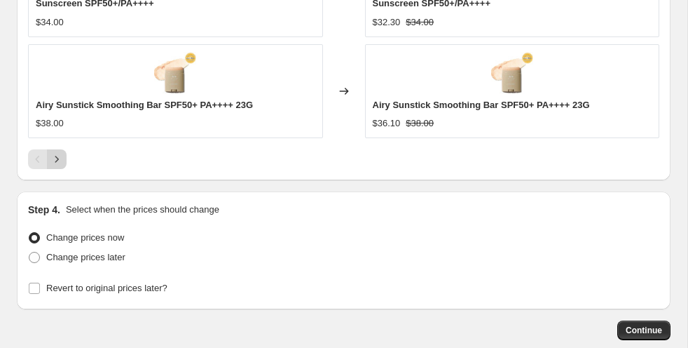
click at [62, 163] on icon "Next" at bounding box center [57, 159] width 14 height 14
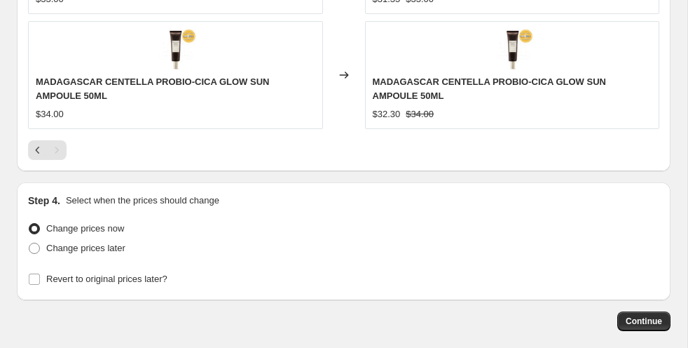
scroll to position [2117, 0]
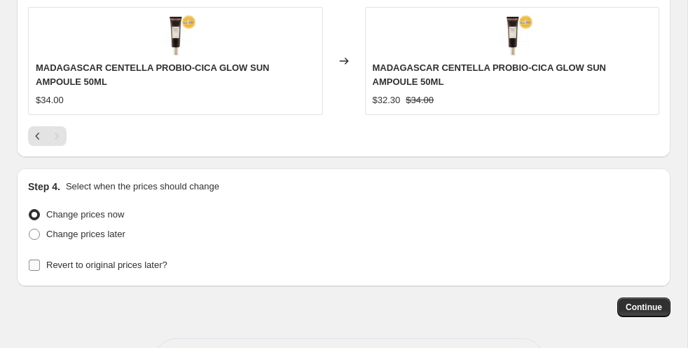
drag, startPoint x: 33, startPoint y: 261, endPoint x: 48, endPoint y: 262, distance: 15.5
click at [34, 261] on input "Revert to original prices later?" at bounding box center [34, 264] width 11 height 11
checkbox input "true"
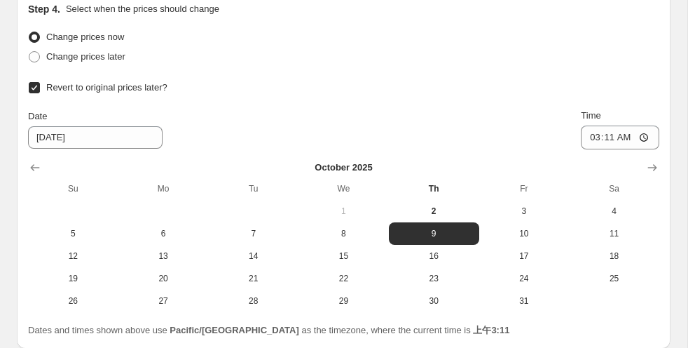
scroll to position [2297, 0]
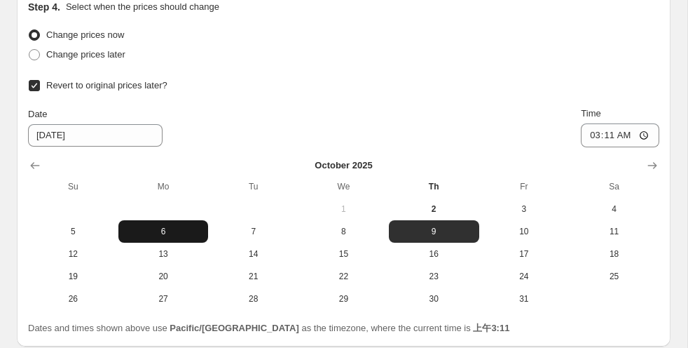
click at [174, 235] on span "6" at bounding box center [163, 231] width 79 height 11
type input "[DATE]"
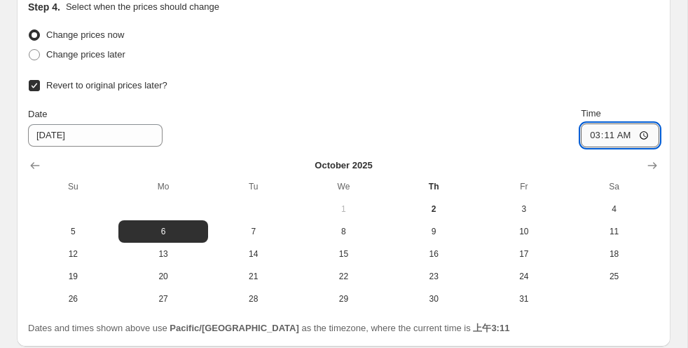
click at [644, 135] on input "03:11" at bounding box center [620, 135] width 78 height 24
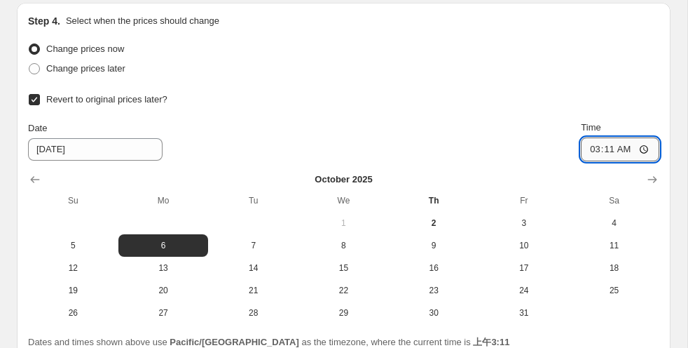
click at [645, 141] on input "03:11" at bounding box center [620, 149] width 78 height 24
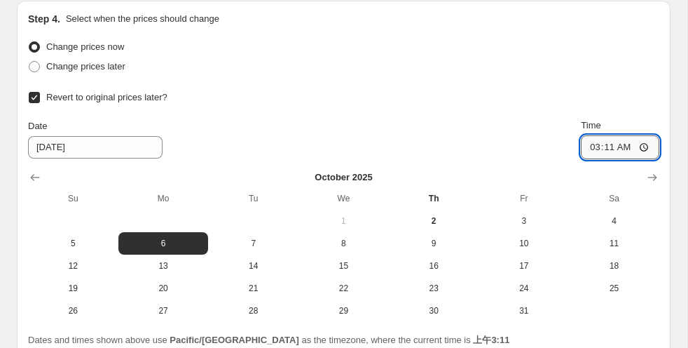
click at [645, 147] on input "03:11" at bounding box center [620, 147] width 78 height 24
type input "23:59"
click at [639, 94] on div "Revert to original prices later?" at bounding box center [343, 98] width 631 height 20
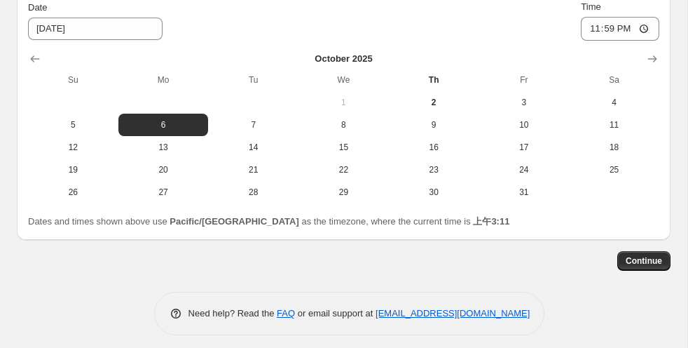
scroll to position [2405, 0]
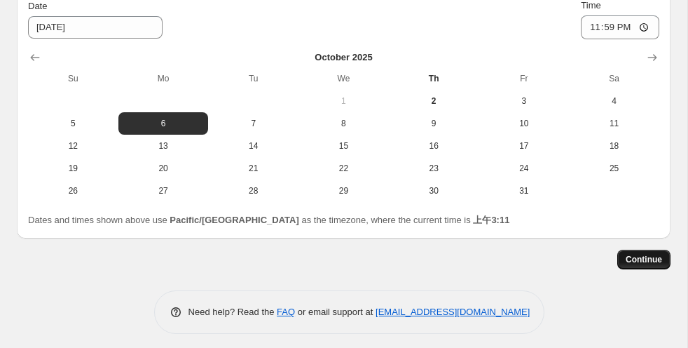
click at [643, 261] on span "Continue" at bounding box center [644, 259] width 36 height 11
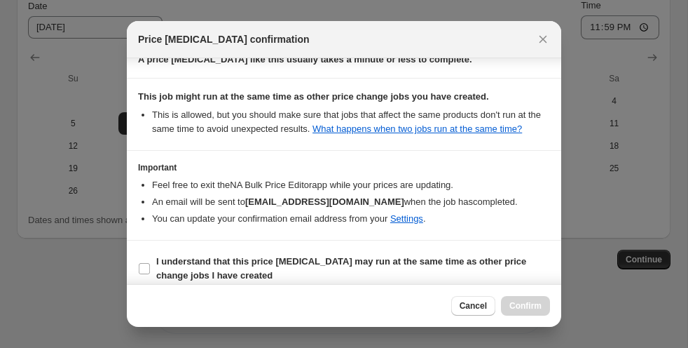
scroll to position [269, 0]
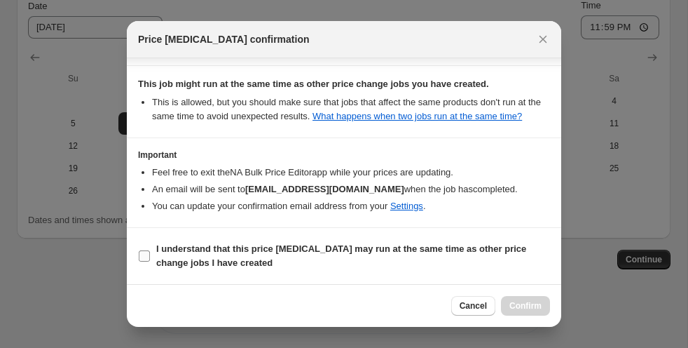
click at [145, 257] on input "I understand that this price [MEDICAL_DATA] may run at the same time as other p…" at bounding box center [144, 255] width 11 height 11
checkbox input "true"
click at [522, 306] on span "Confirm" at bounding box center [525, 305] width 32 height 11
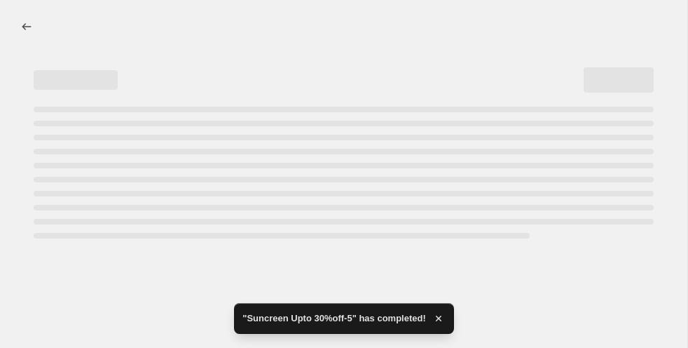
select select "percentage"
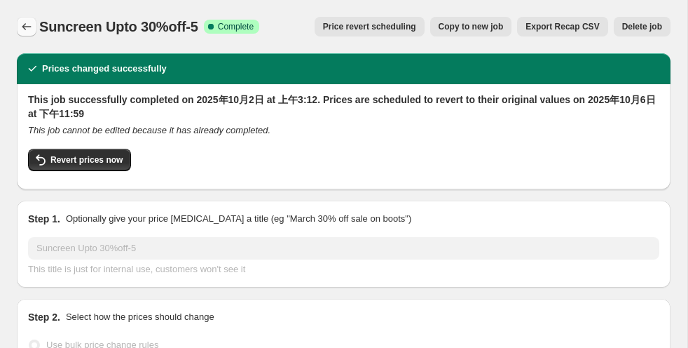
click at [32, 25] on icon "Price change jobs" at bounding box center [27, 27] width 14 height 14
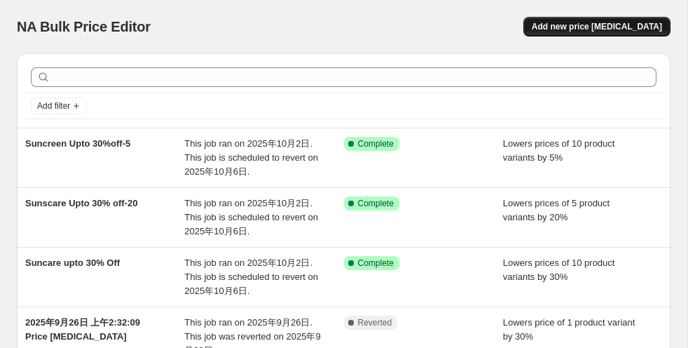
click at [565, 29] on span "Add new price [MEDICAL_DATA]" at bounding box center [597, 26] width 130 height 11
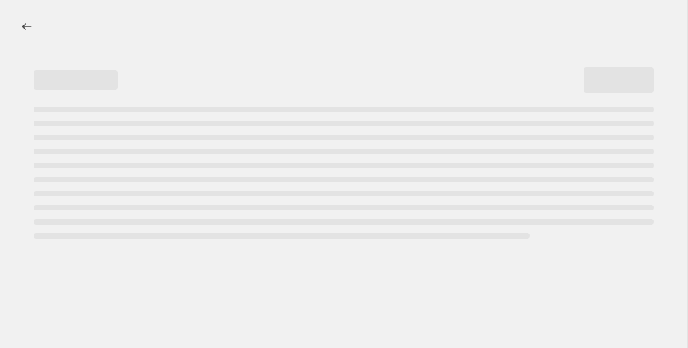
select select "percentage"
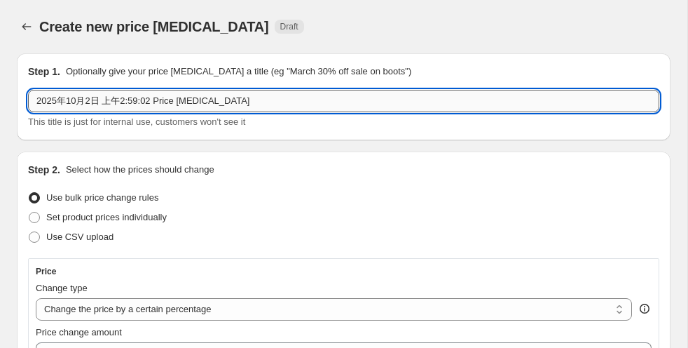
drag, startPoint x: 241, startPoint y: 104, endPoint x: 28, endPoint y: 97, distance: 213.1
click at [28, 97] on input "2025年10月2日 上午2:59:02 Price [MEDICAL_DATA]" at bounding box center [343, 101] width 631 height 22
paste input "Sunscreen Upto 30% off -15"
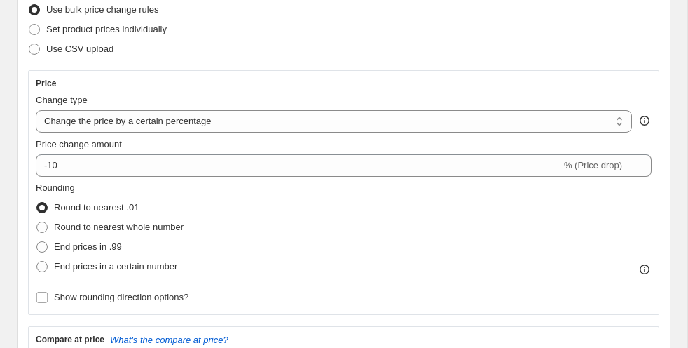
scroll to position [214, 0]
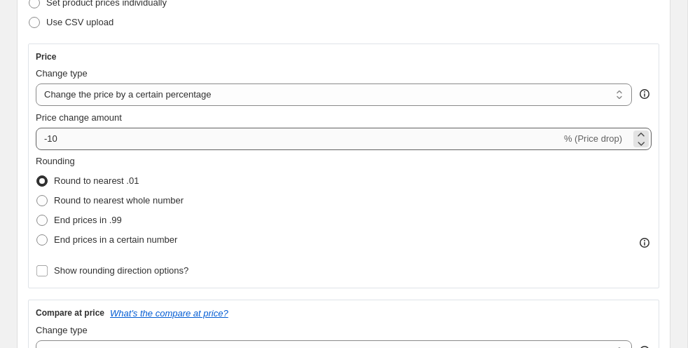
type input "Sunscreen Upto 30% off -15"
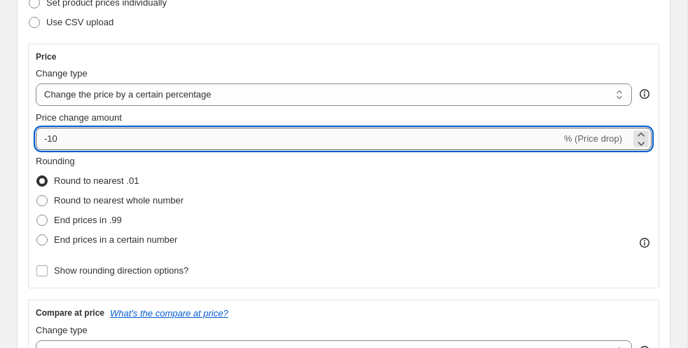
click at [111, 139] on input "-10" at bounding box center [298, 139] width 525 height 22
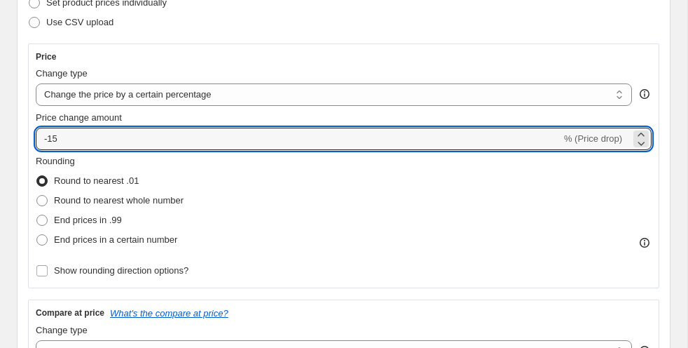
type input "-15"
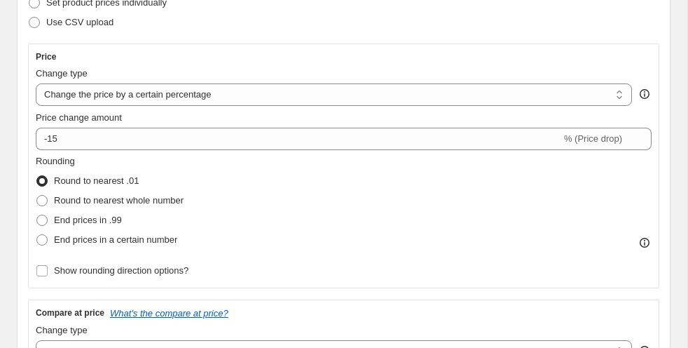
click at [341, 217] on div "Rounding Round to nearest .01 Round to nearest whole number End prices in .99 E…" at bounding box center [344, 201] width 616 height 95
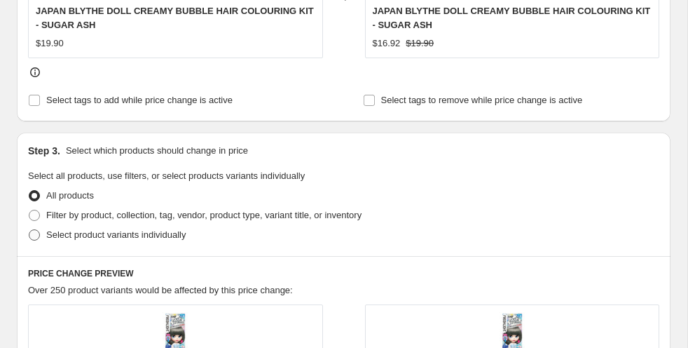
scroll to position [681, 0]
click at [41, 217] on label "Filter by product, collection, tag, vendor, product type, variant title, or inv…" at bounding box center [195, 215] width 334 height 20
click at [29, 209] on input "Filter by product, collection, tag, vendor, product type, variant title, or inv…" at bounding box center [29, 209] width 1 height 1
radio input "true"
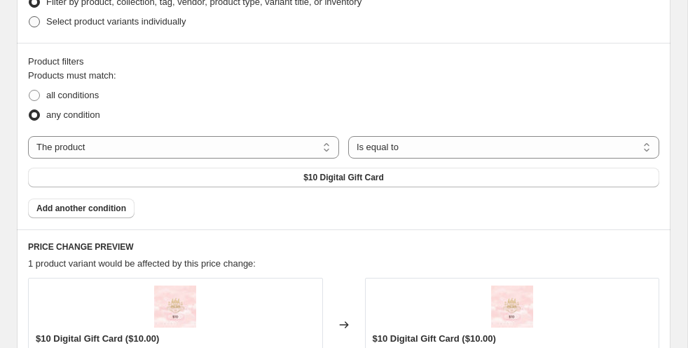
scroll to position [894, 0]
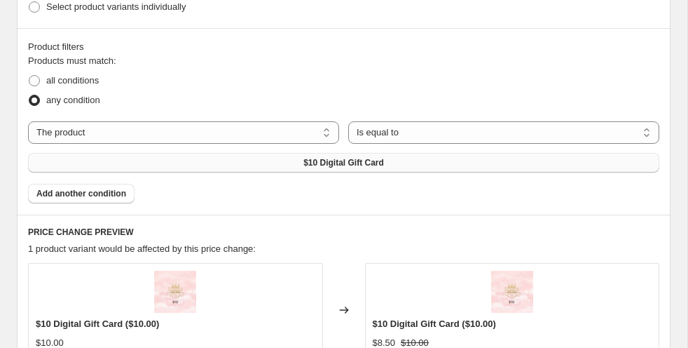
click at [291, 165] on button "$10 Digital Gift Card" at bounding box center [343, 163] width 631 height 20
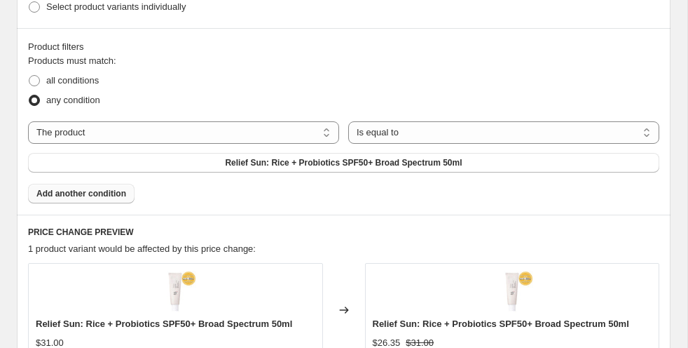
click at [102, 195] on span "Add another condition" at bounding box center [81, 193] width 90 height 11
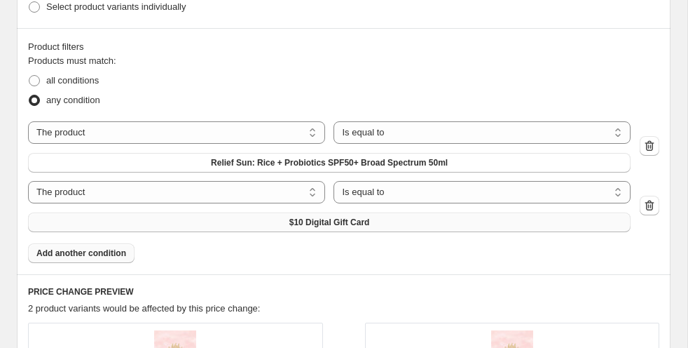
click at [305, 217] on span "$10 Digital Gift Card" at bounding box center [329, 222] width 81 height 11
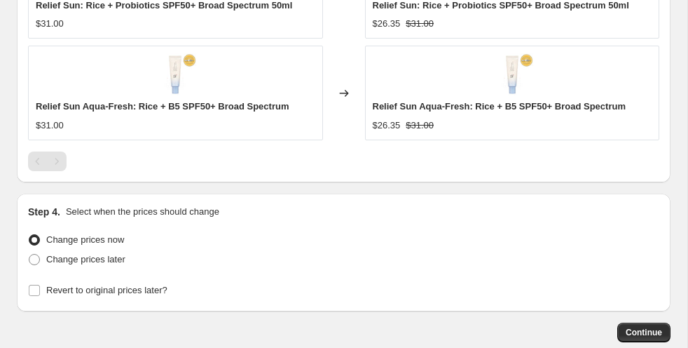
scroll to position [1349, 0]
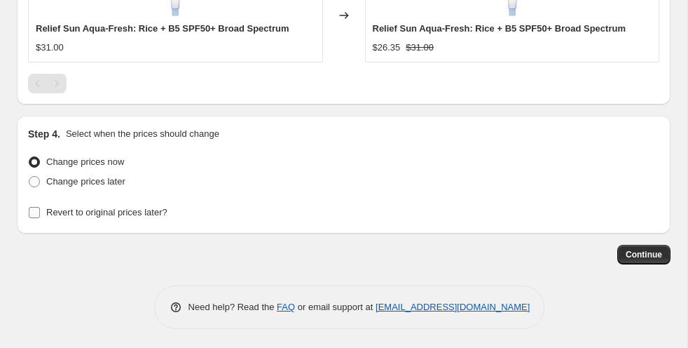
click at [36, 215] on input "Revert to original prices later?" at bounding box center [34, 212] width 11 height 11
checkbox input "true"
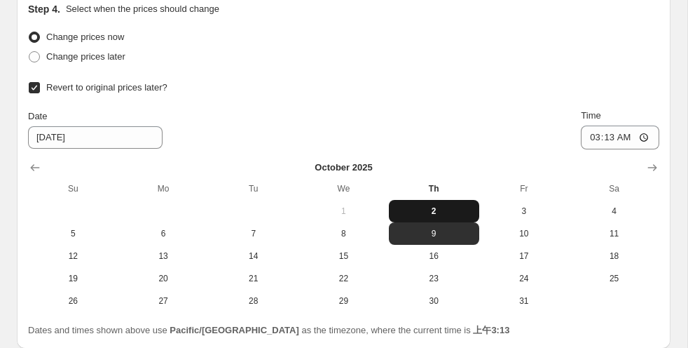
scroll to position [1482, 0]
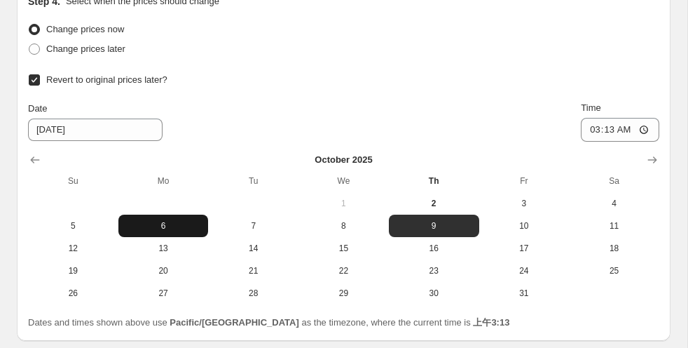
click at [156, 224] on span "6" at bounding box center [163, 225] width 79 height 11
type input "[DATE]"
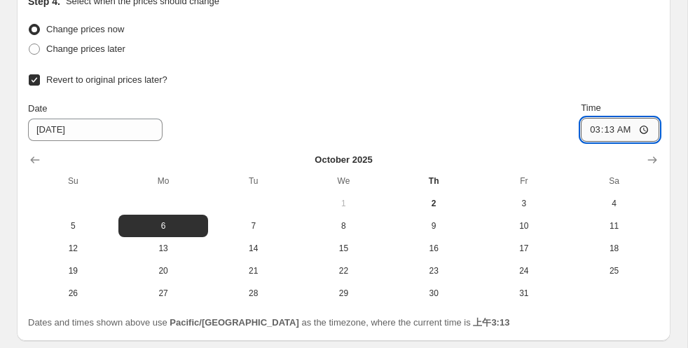
click at [637, 129] on input "03:13" at bounding box center [620, 130] width 78 height 24
type input "23:59"
click at [516, 133] on div "Date [DATE] Time 23:59" at bounding box center [343, 121] width 631 height 41
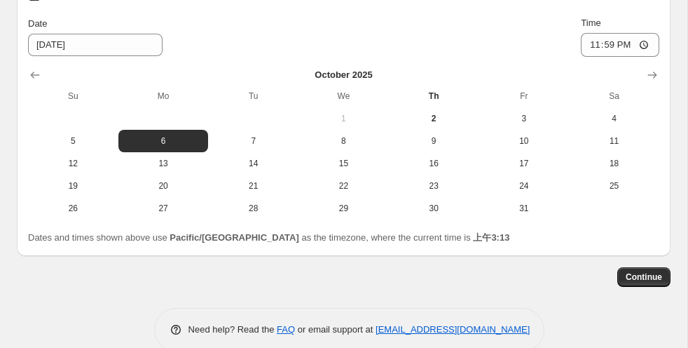
scroll to position [1589, 0]
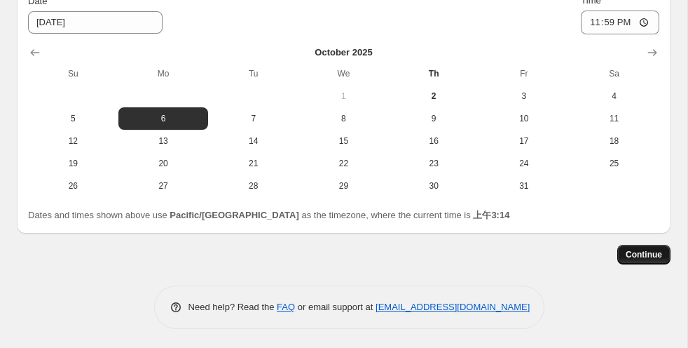
click at [638, 256] on span "Continue" at bounding box center [644, 254] width 36 height 11
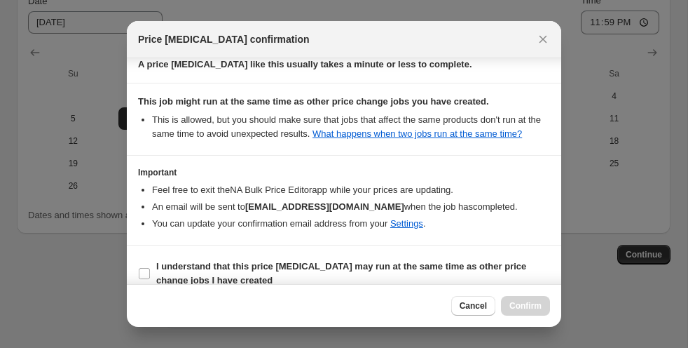
scroll to position [269, 0]
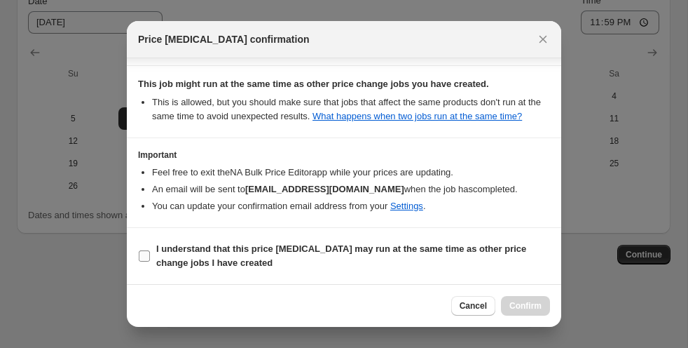
click at [143, 260] on input "I understand that this price [MEDICAL_DATA] may run at the same time as other p…" at bounding box center [144, 255] width 11 height 11
checkbox input "true"
click at [521, 308] on span "Confirm" at bounding box center [525, 305] width 32 height 11
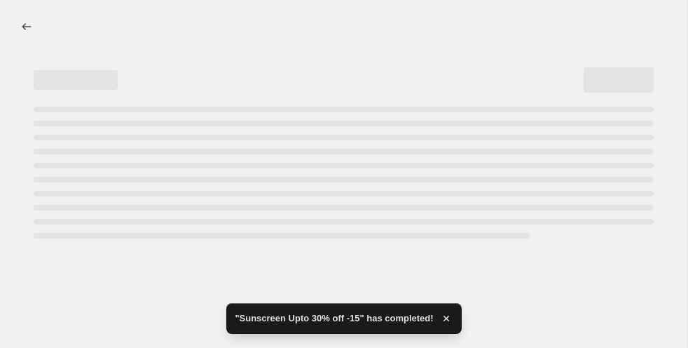
select select "percentage"
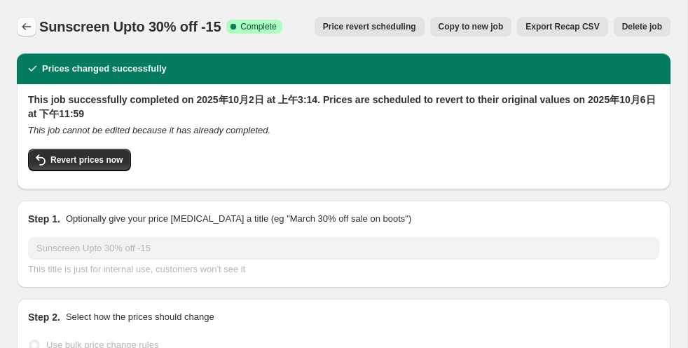
click at [24, 25] on icon "Price change jobs" at bounding box center [26, 26] width 9 height 7
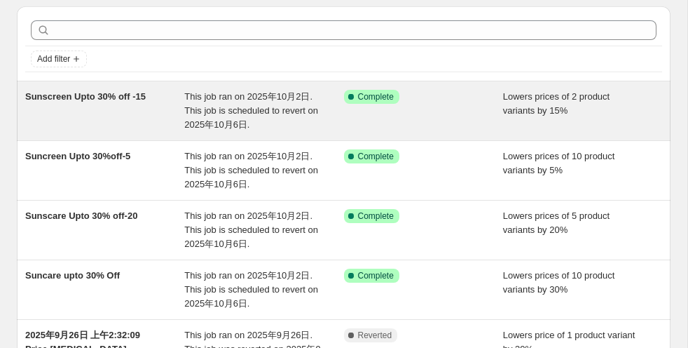
scroll to position [55, 0]
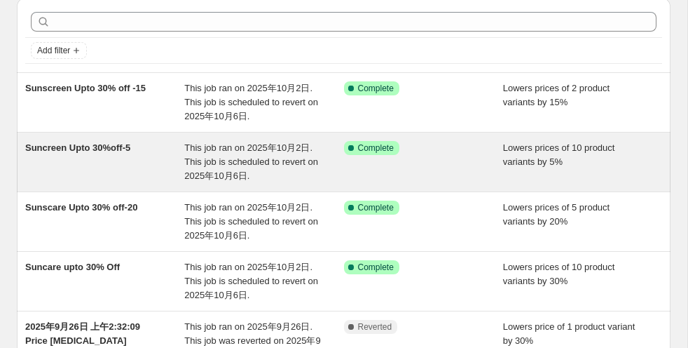
click at [98, 151] on span "Suncreen Upto 30%off-5" at bounding box center [77, 147] width 105 height 11
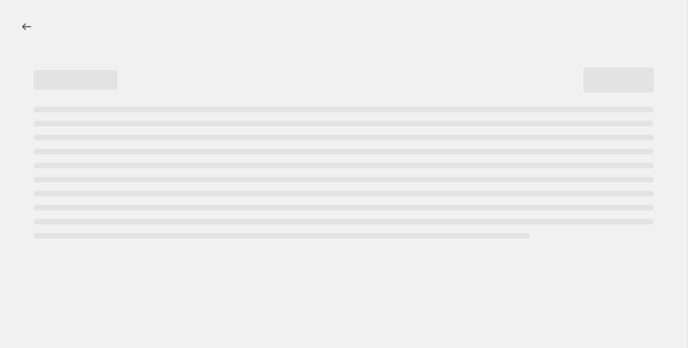
select select "percentage"
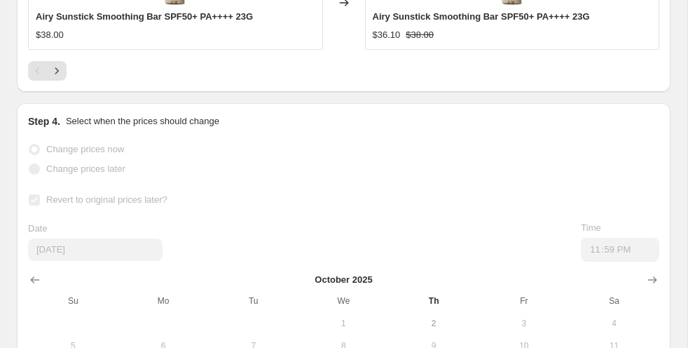
scroll to position [2318, 0]
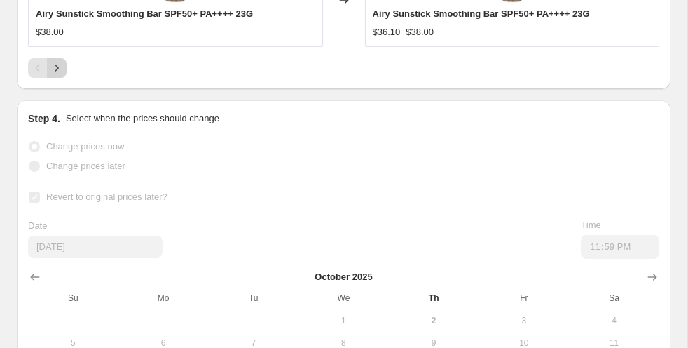
click at [64, 67] on button "Next" at bounding box center [57, 68] width 20 height 20
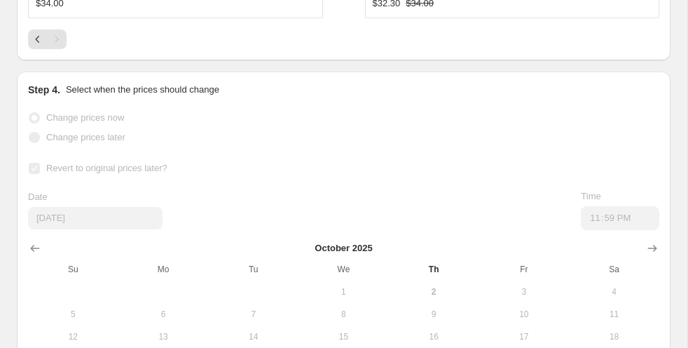
scroll to position [2363, 0]
click at [38, 41] on icon "Previous" at bounding box center [38, 38] width 14 height 14
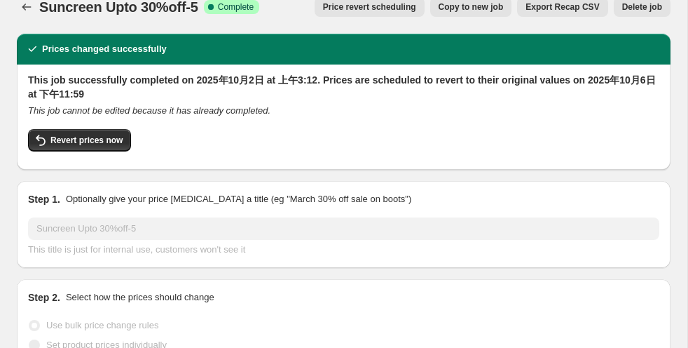
scroll to position [0, 0]
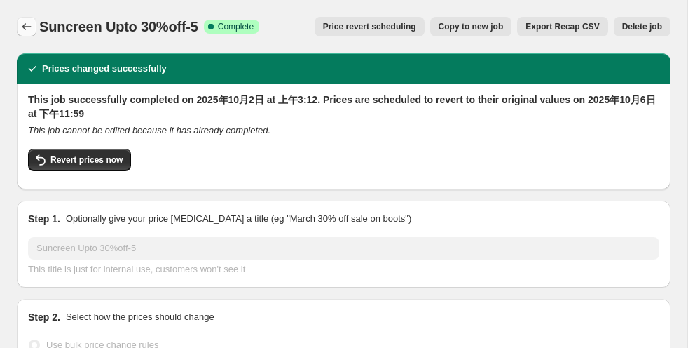
click at [26, 27] on icon "Price change jobs" at bounding box center [27, 27] width 14 height 14
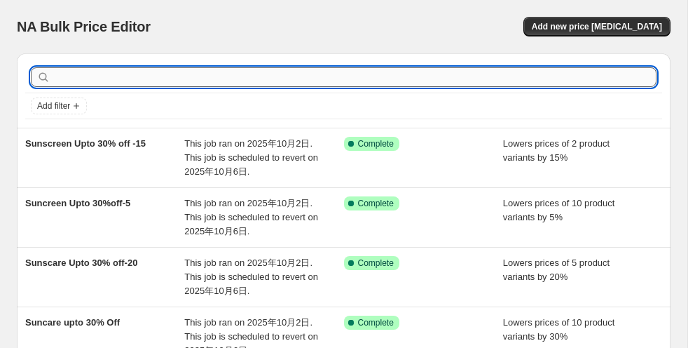
click at [151, 79] on input "text" at bounding box center [354, 77] width 603 height 20
type input "biore"
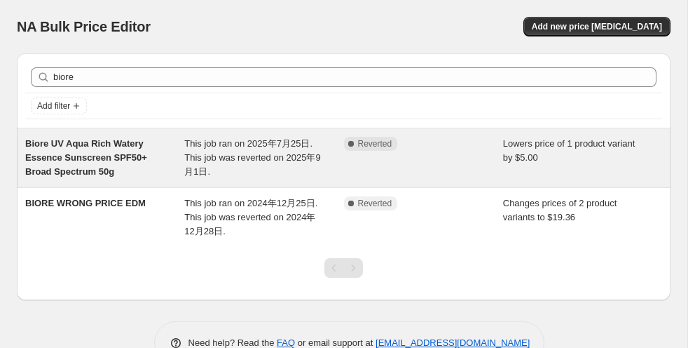
click at [115, 154] on span "Biore UV Aqua Rich Watery Essence Sunscreen SPF50+ Broad Spectrum 50g" at bounding box center [86, 157] width 122 height 39
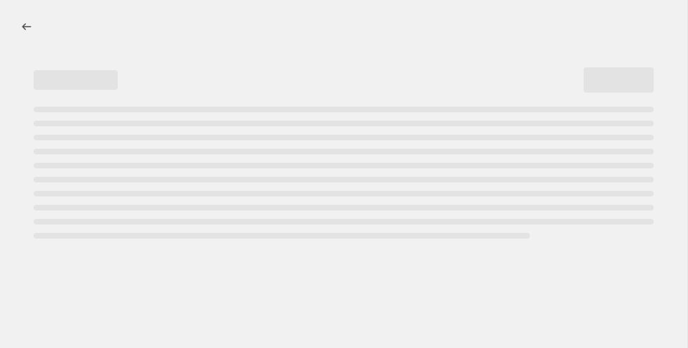
select select "by"
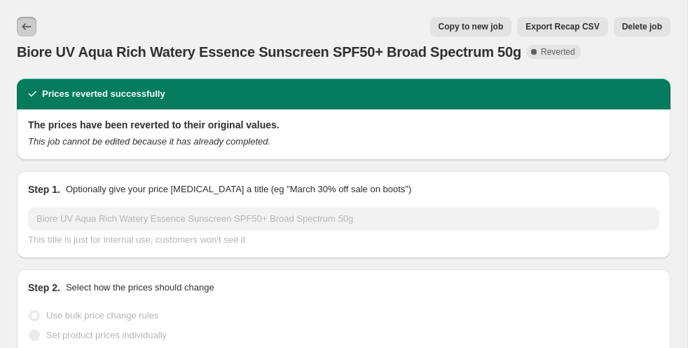
click at [28, 26] on icon "Price change jobs" at bounding box center [27, 27] width 14 height 14
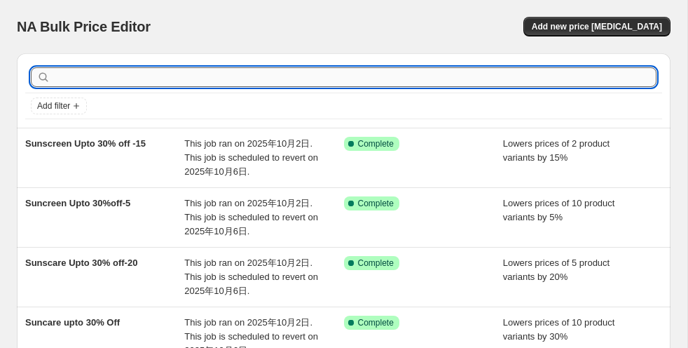
click at [144, 76] on input "text" at bounding box center [354, 77] width 603 height 20
type input "suns"
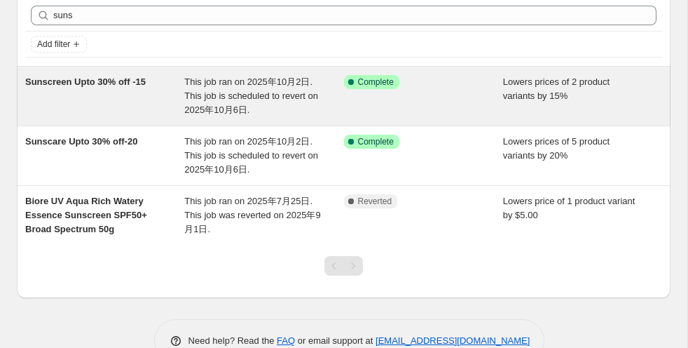
scroll to position [74, 0]
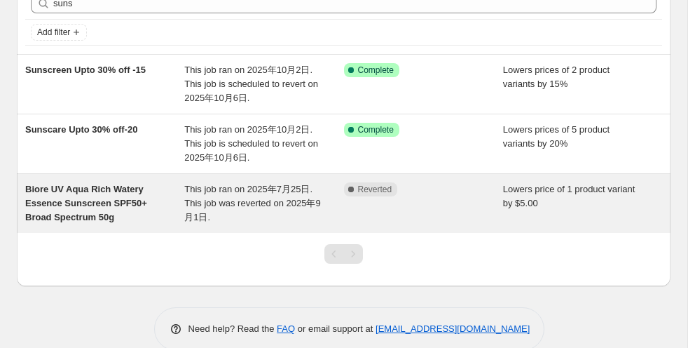
click at [105, 194] on div "Biore UV Aqua Rich Watery Essence Sunscreen SPF50+ Broad Spectrum 50g" at bounding box center [104, 203] width 159 height 42
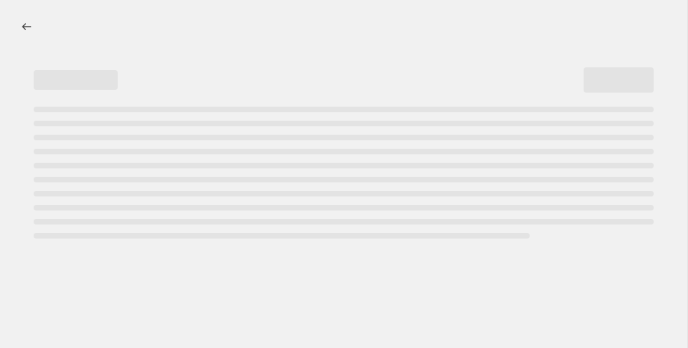
select select "by"
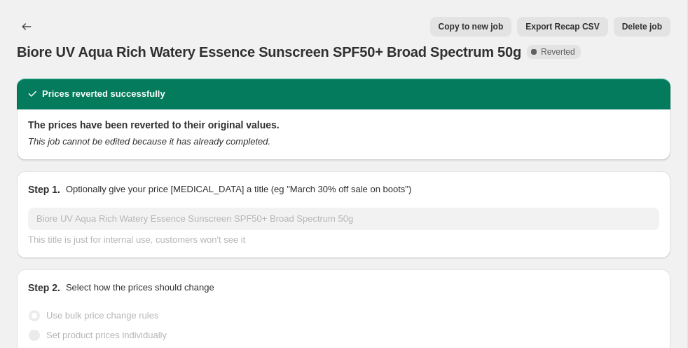
click at [446, 28] on span "Copy to new job" at bounding box center [471, 26] width 65 height 11
select select "by"
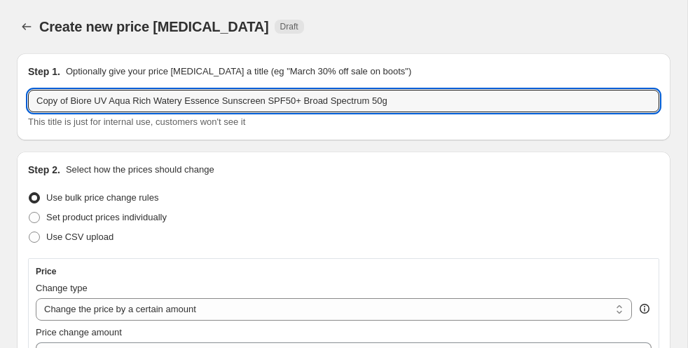
drag, startPoint x: 71, startPoint y: 101, endPoint x: 3, endPoint y: 99, distance: 68.7
drag, startPoint x: 404, startPoint y: 107, endPoint x: 228, endPoint y: 104, distance: 175.9
click at [182, 108] on input "Biore UV Aqua Rich Watery Essence Sunscreen SPF50+ Broad Spectrum 50g" at bounding box center [343, 101] width 631 height 22
drag, startPoint x: 378, startPoint y: 103, endPoint x: 77, endPoint y: 106, distance: 300.6
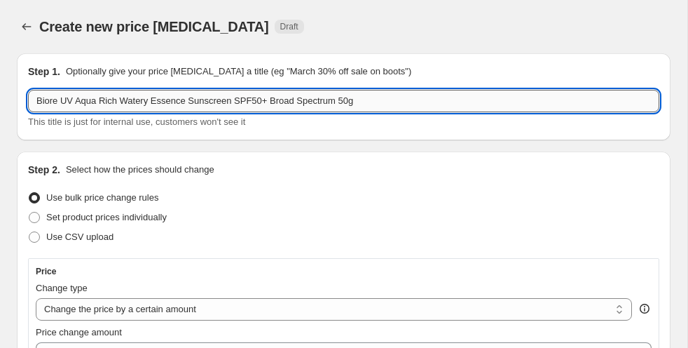
click at [77, 106] on input "Biore UV Aqua Rich Watery Essence Sunscreen SPF50+ Broad Spectrum 50g" at bounding box center [343, 101] width 631 height 22
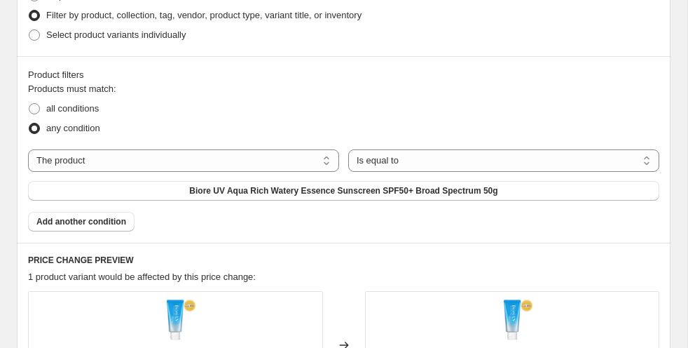
scroll to position [879, 0]
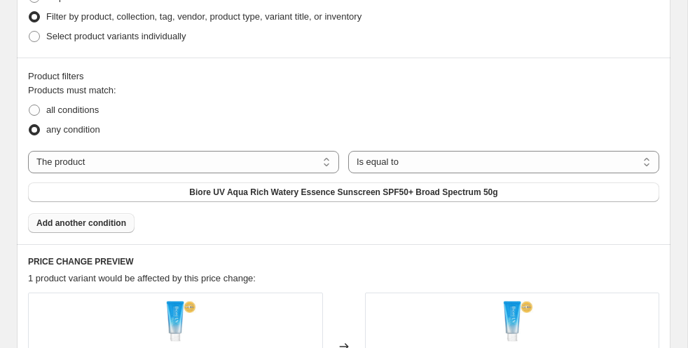
type input "Biore UV -5"
click at [88, 219] on span "Add another condition" at bounding box center [81, 222] width 90 height 11
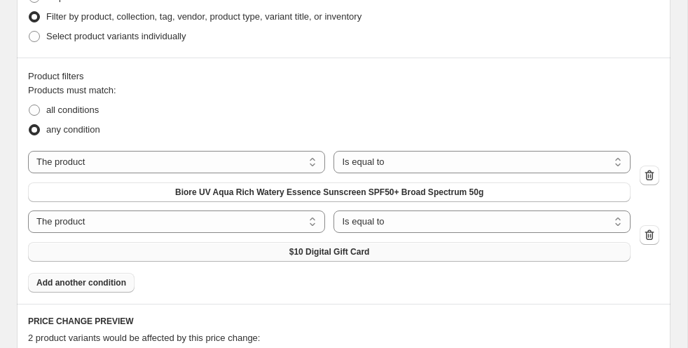
click at [312, 249] on span "$10 Digital Gift Card" at bounding box center [329, 251] width 81 height 11
click at [92, 284] on span "Add another condition" at bounding box center [81, 282] width 90 height 11
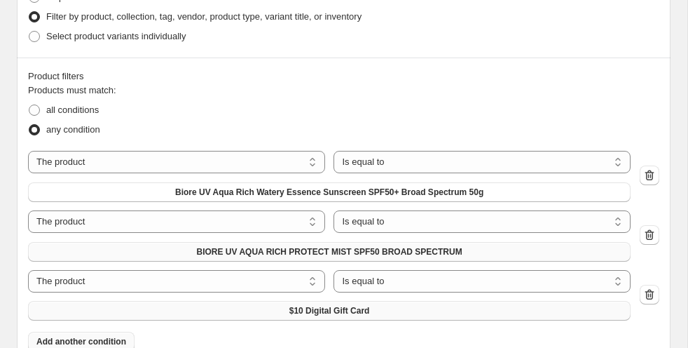
click at [315, 305] on span "$10 Digital Gift Card" at bounding box center [329, 310] width 81 height 11
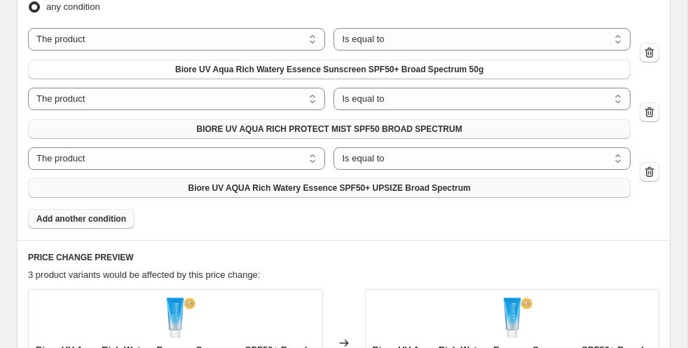
click at [91, 219] on span "Add another condition" at bounding box center [81, 218] width 90 height 11
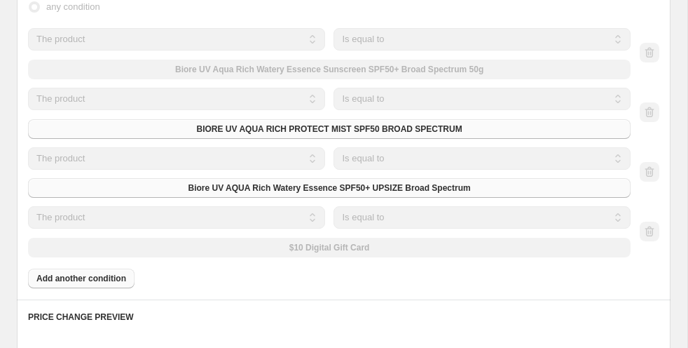
scroll to position [1001, 0]
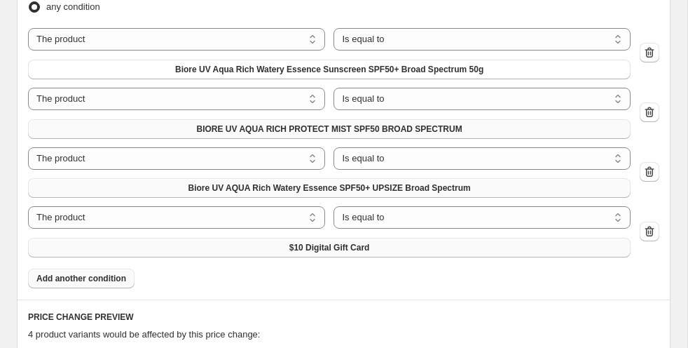
click at [248, 240] on button "$10 Digital Gift Card" at bounding box center [329, 248] width 603 height 20
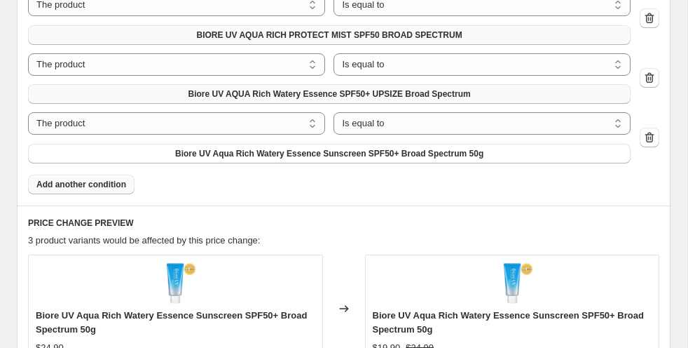
click at [91, 181] on span "Add another condition" at bounding box center [81, 184] width 90 height 11
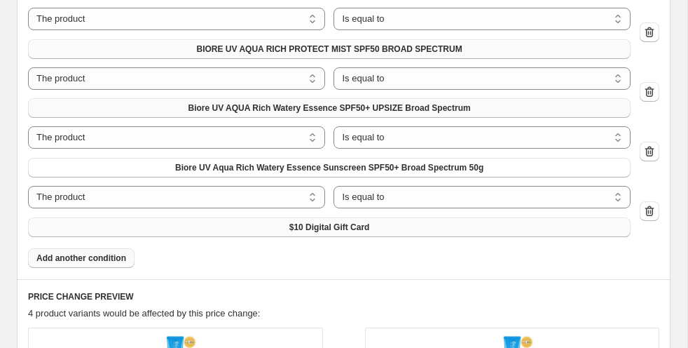
scroll to position [1095, 0]
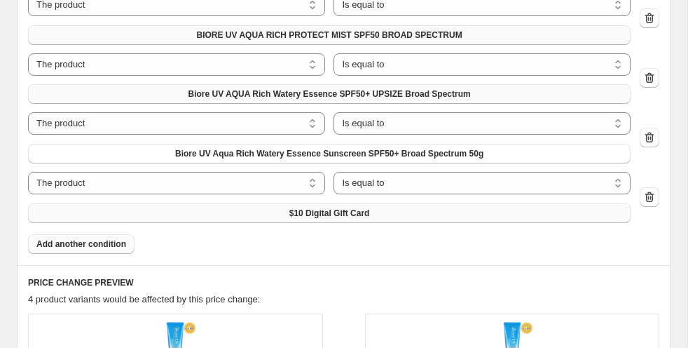
click at [296, 214] on span "$10 Digital Gift Card" at bounding box center [329, 212] width 81 height 11
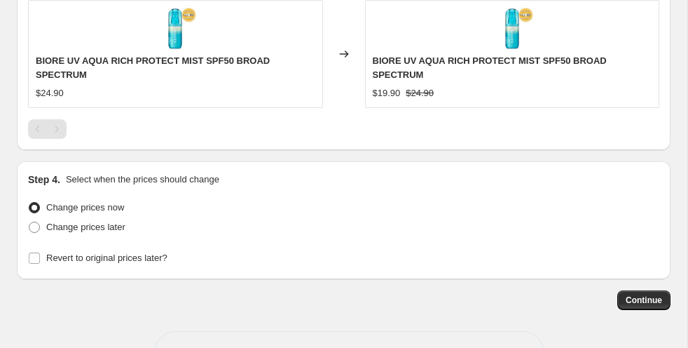
scroll to position [1772, 0]
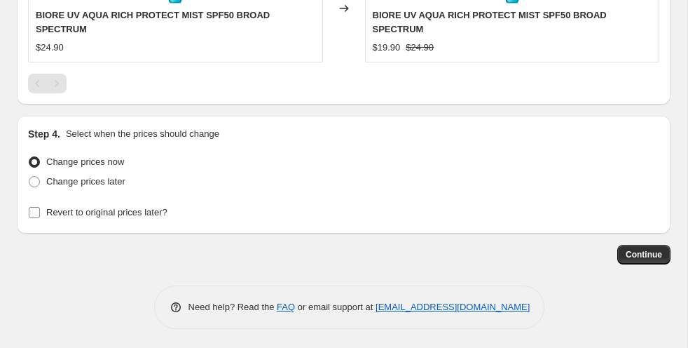
click at [34, 211] on input "Revert to original prices later?" at bounding box center [34, 212] width 11 height 11
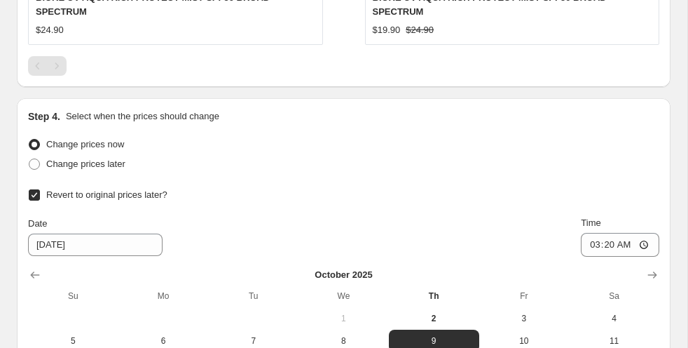
click at [38, 193] on input "Revert to original prices later?" at bounding box center [34, 194] width 11 height 11
checkbox input "false"
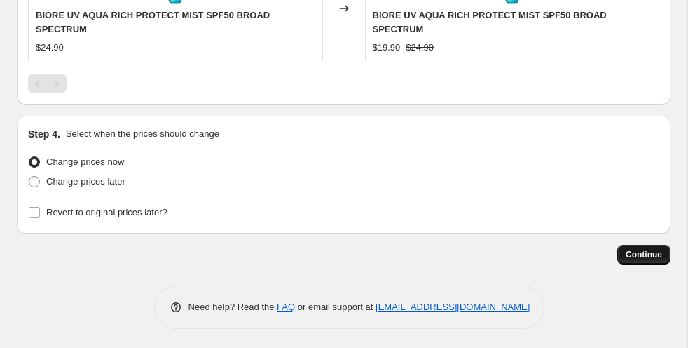
click at [637, 252] on span "Continue" at bounding box center [644, 254] width 36 height 11
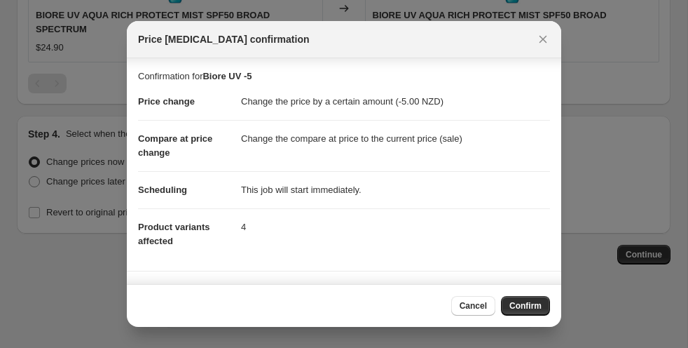
scroll to position [112, 0]
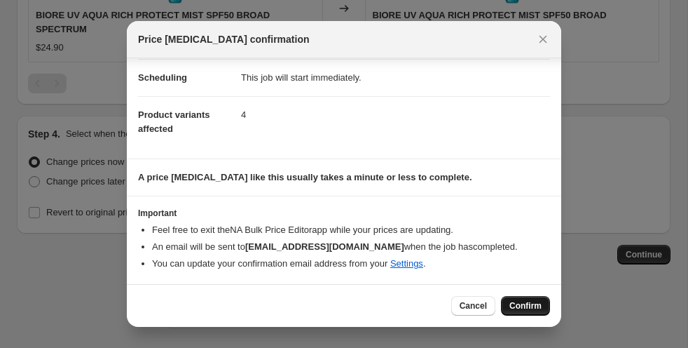
click at [527, 302] on span "Confirm" at bounding box center [525, 305] width 32 height 11
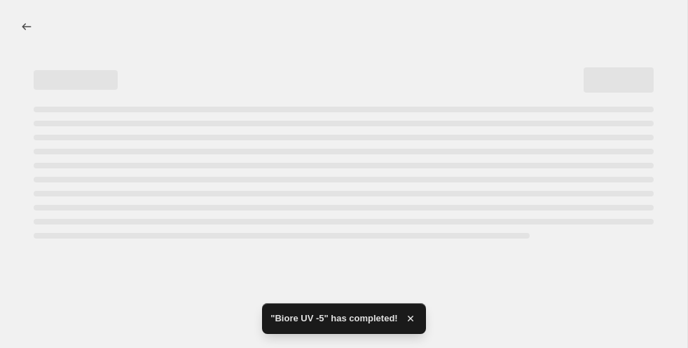
select select "by"
